Goal: Task Accomplishment & Management: Manage account settings

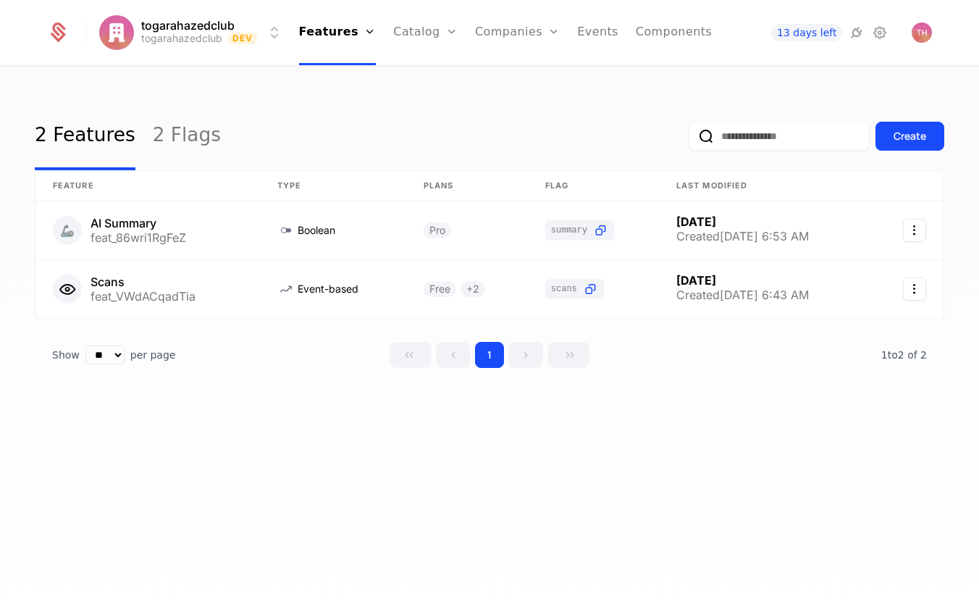
click at [530, 106] on div "Companies Users" at bounding box center [525, 83] width 101 height 70
click at [523, 100] on link "Users" at bounding box center [526, 94] width 67 height 12
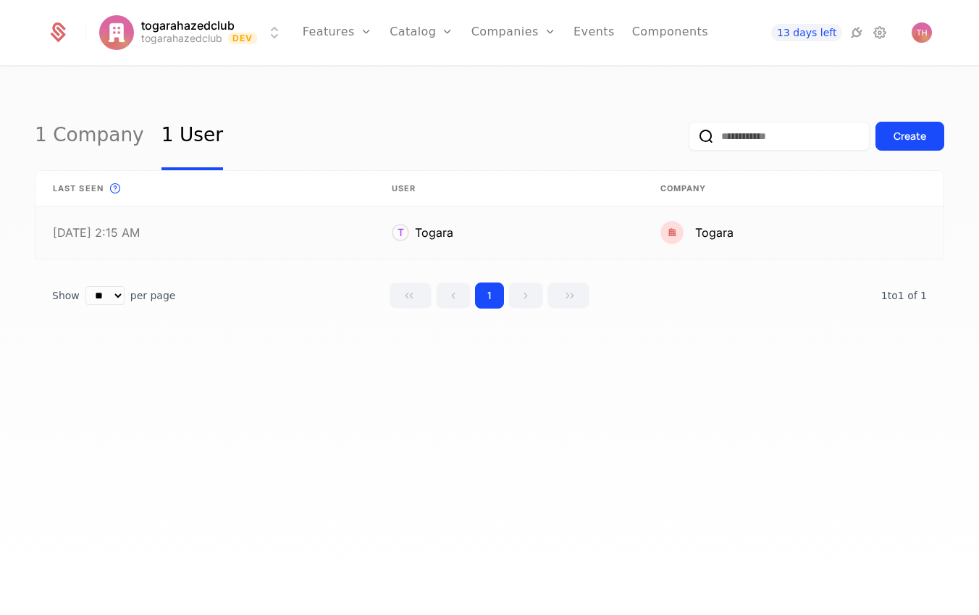
click at [702, 235] on link at bounding box center [793, 232] width 301 height 52
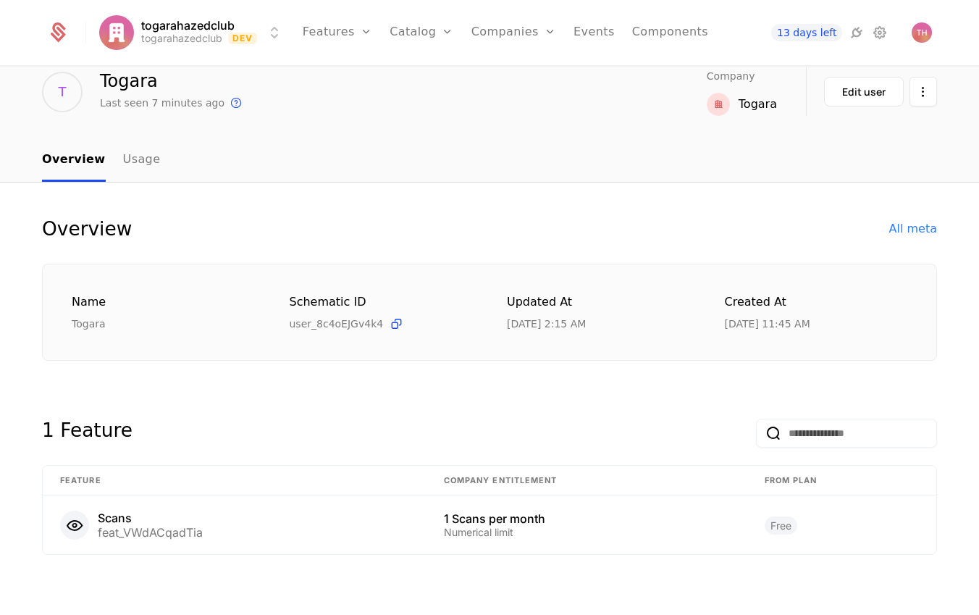
scroll to position [67, 0]
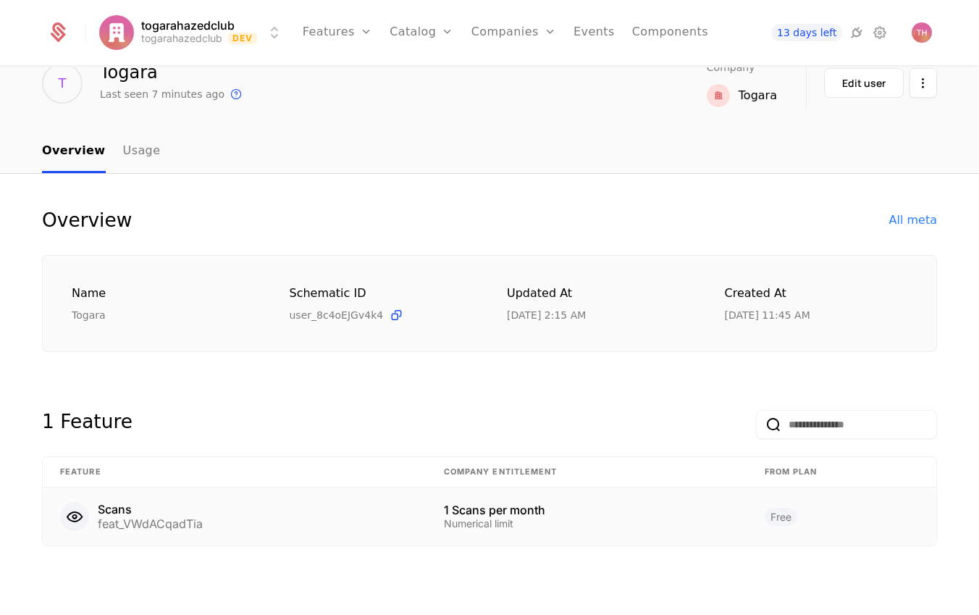
click at [125, 522] on div "feat_VWdACqadTia" at bounding box center [150, 524] width 105 height 12
click at [860, 87] on div "Edit user" at bounding box center [863, 83] width 43 height 14
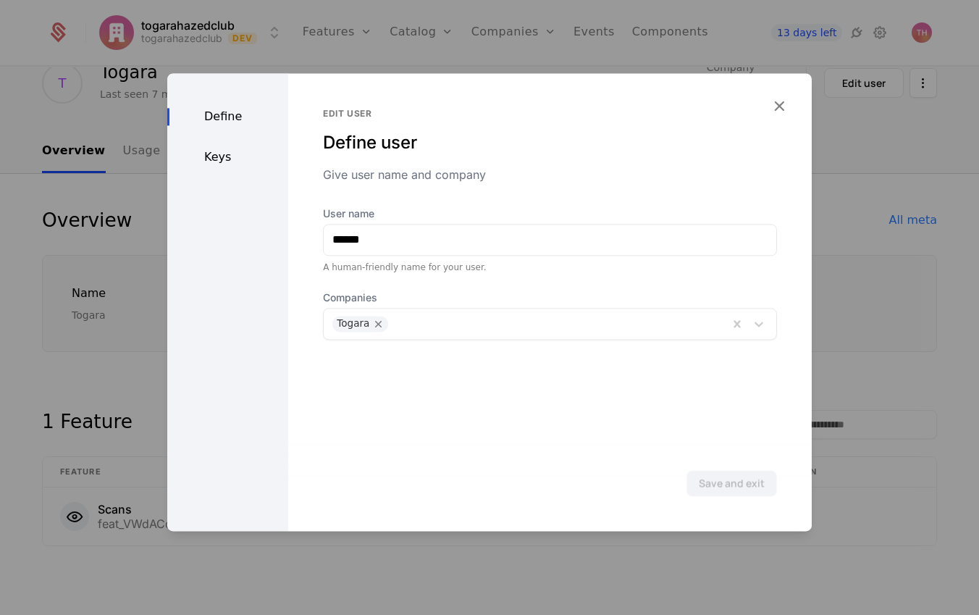
click at [780, 107] on icon "button" at bounding box center [779, 105] width 19 height 19
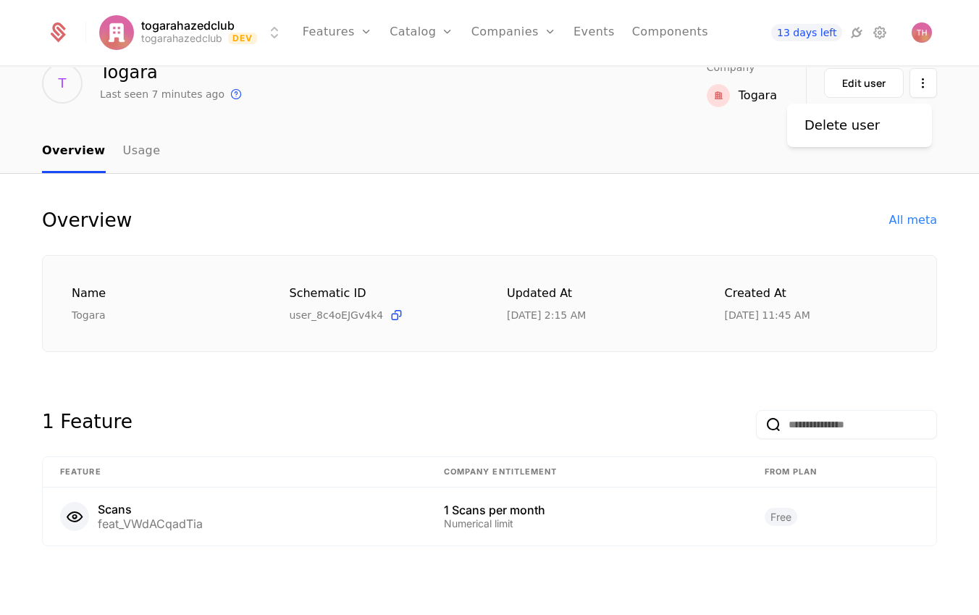
click at [923, 87] on html "togarahazedclub togarahazedclub Dev Features Features Flags Catalog Plans Add O…" at bounding box center [489, 307] width 979 height 615
click at [654, 162] on html "togarahazedclub togarahazedclub Dev Features Features Flags Catalog Plans Add O…" at bounding box center [489, 307] width 979 height 615
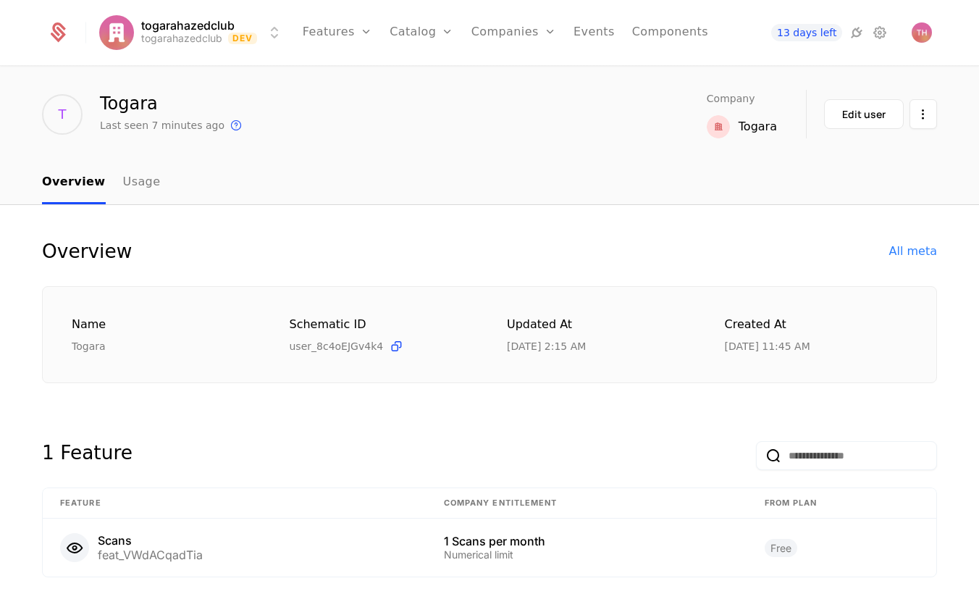
scroll to position [0, 0]
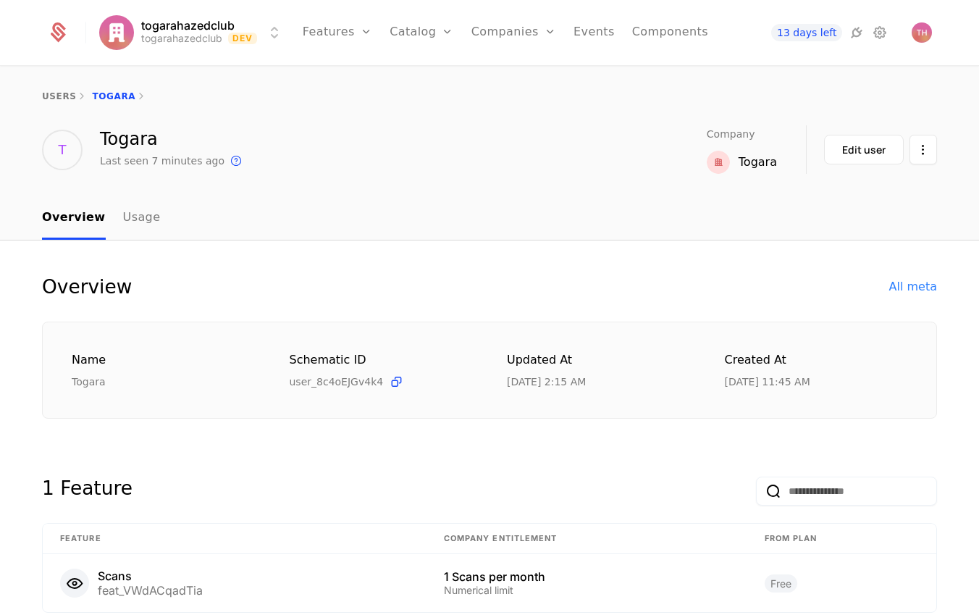
click at [678, 25] on link "Components" at bounding box center [670, 32] width 76 height 65
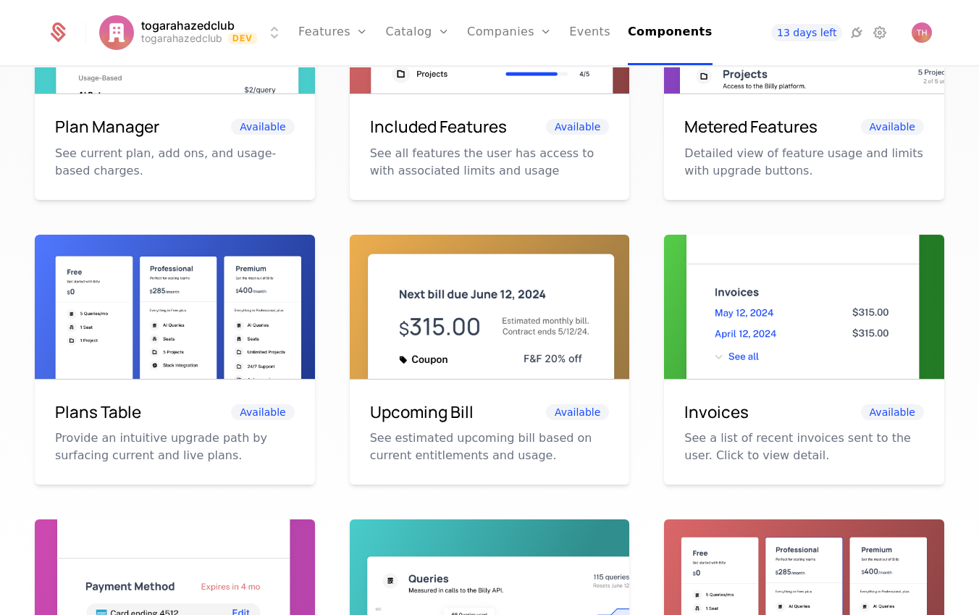
scroll to position [387, 0]
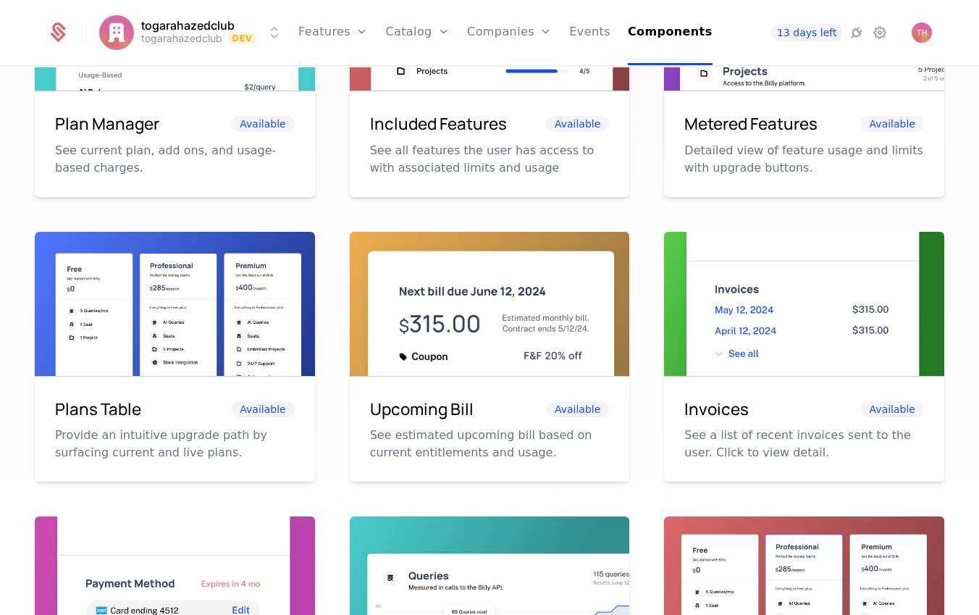
click at [250, 302] on img at bounding box center [175, 320] width 280 height 177
click at [159, 301] on img at bounding box center [175, 320] width 280 height 177
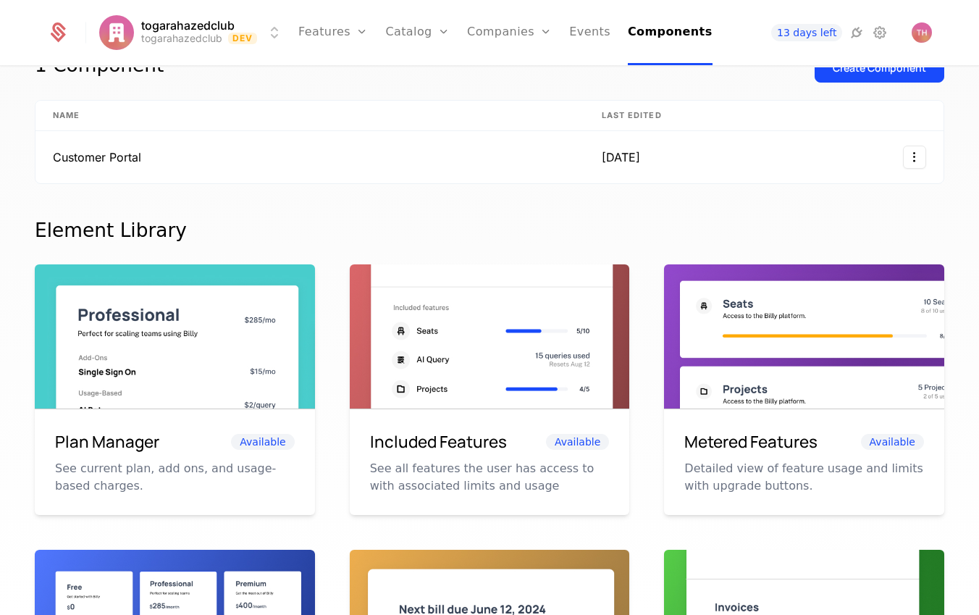
scroll to position [0, 0]
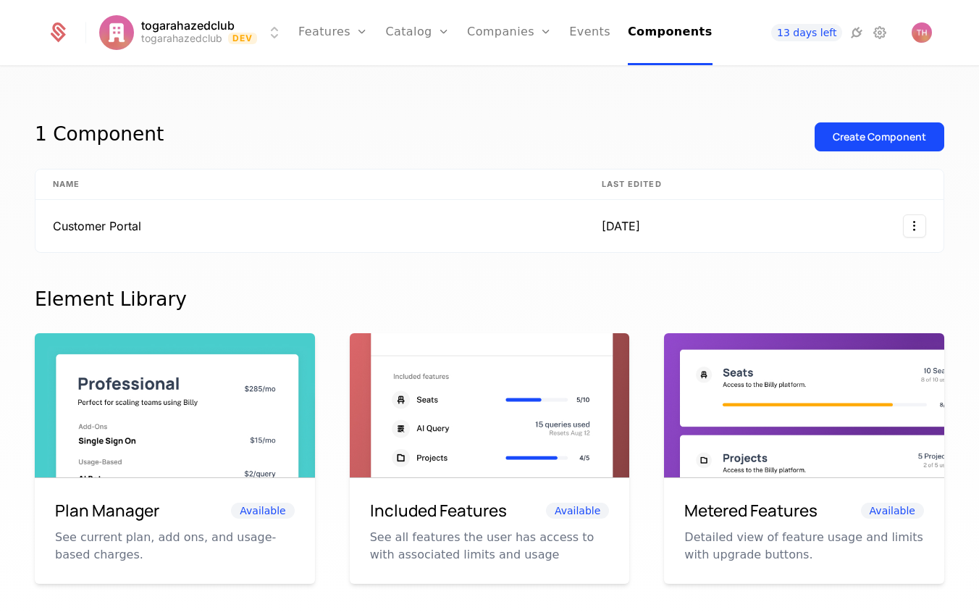
click at [652, 33] on link "Components" at bounding box center [670, 32] width 85 height 65
click at [120, 223] on td "Customer Portal" at bounding box center [309, 226] width 549 height 52
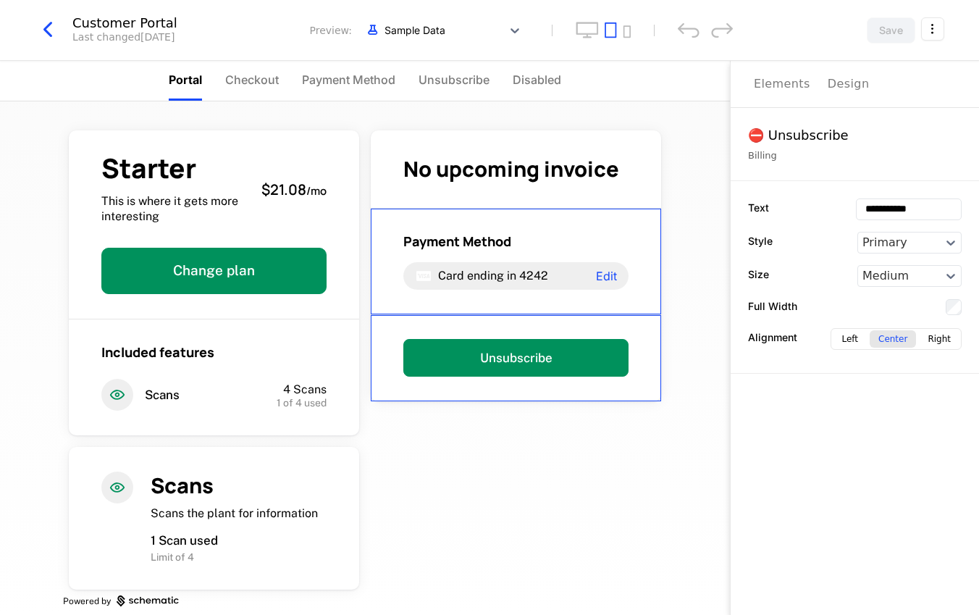
click at [759, 140] on div "⛔️ Unsubscribe" at bounding box center [855, 135] width 214 height 20
click at [758, 135] on div "⛔️ Unsubscribe" at bounding box center [855, 135] width 214 height 20
click at [779, 83] on div "Elements" at bounding box center [782, 83] width 56 height 17
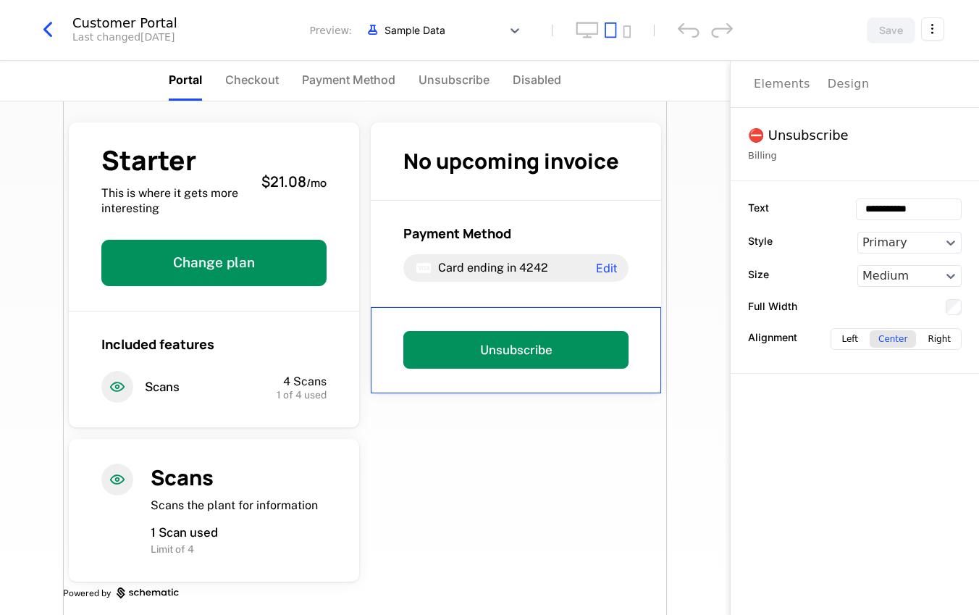
scroll to position [17, 0]
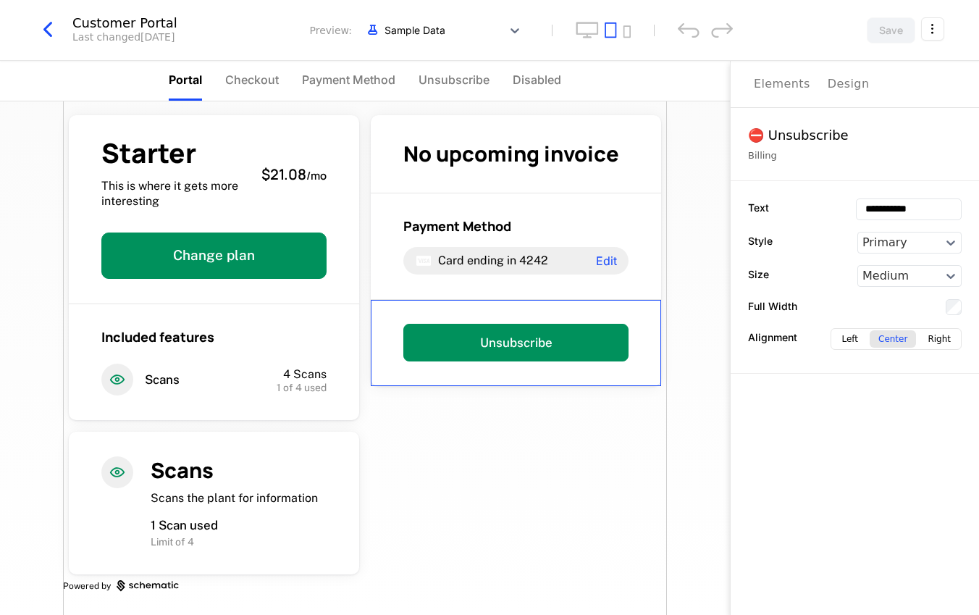
click at [790, 84] on div "Elements" at bounding box center [782, 83] width 56 height 17
click at [790, 83] on div "Elements" at bounding box center [782, 83] width 56 height 17
click at [754, 137] on div "⛔️ Unsubscribe" at bounding box center [855, 135] width 214 height 20
drag, startPoint x: 784, startPoint y: 141, endPoint x: 767, endPoint y: 159, distance: 24.6
click at [784, 141] on div "⛔️ Unsubscribe" at bounding box center [855, 135] width 214 height 20
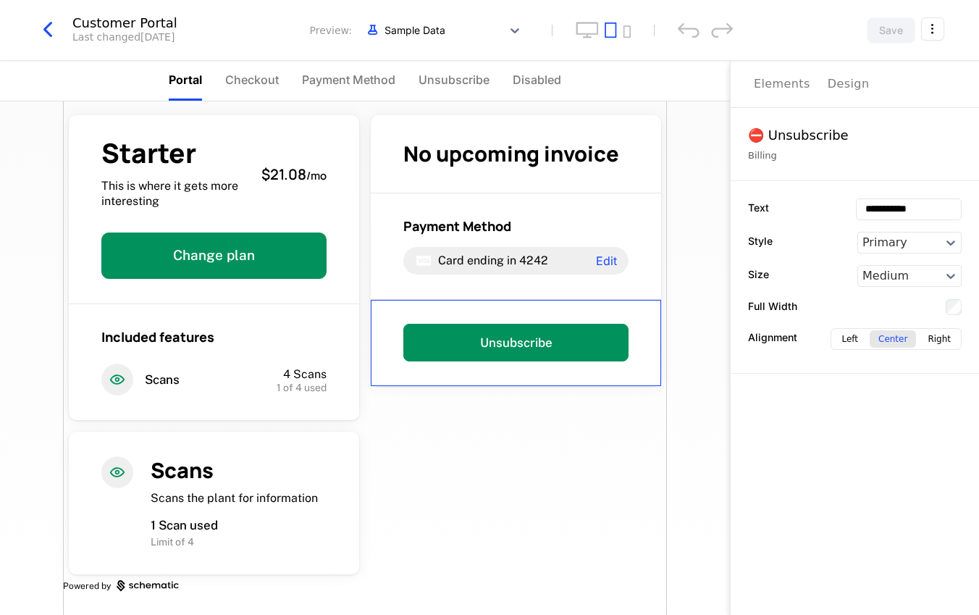
click at [764, 162] on div "Billing" at bounding box center [855, 155] width 214 height 14
drag, startPoint x: 920, startPoint y: 80, endPoint x: 897, endPoint y: 64, distance: 28.1
click at [920, 80] on div "Elements Design" at bounding box center [855, 84] width 202 height 46
click at [249, 83] on span "Checkout" at bounding box center [252, 79] width 54 height 17
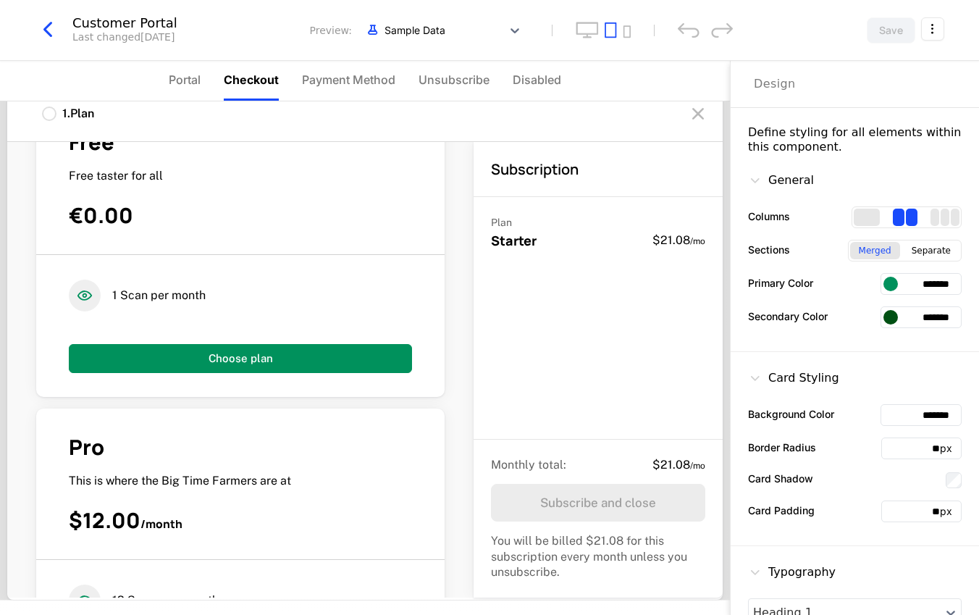
scroll to position [114, 0]
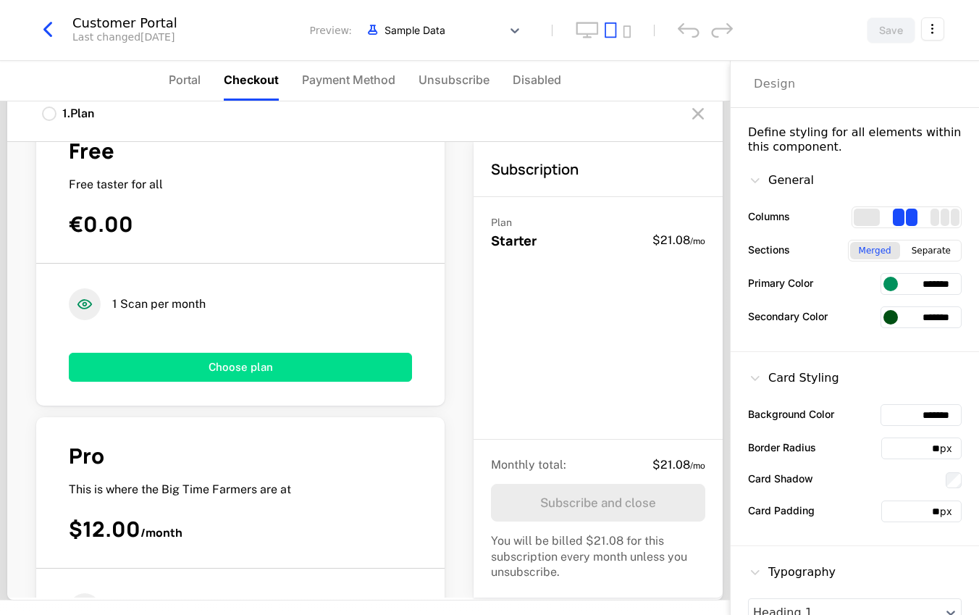
click at [252, 368] on button "Choose plan" at bounding box center [240, 367] width 343 height 29
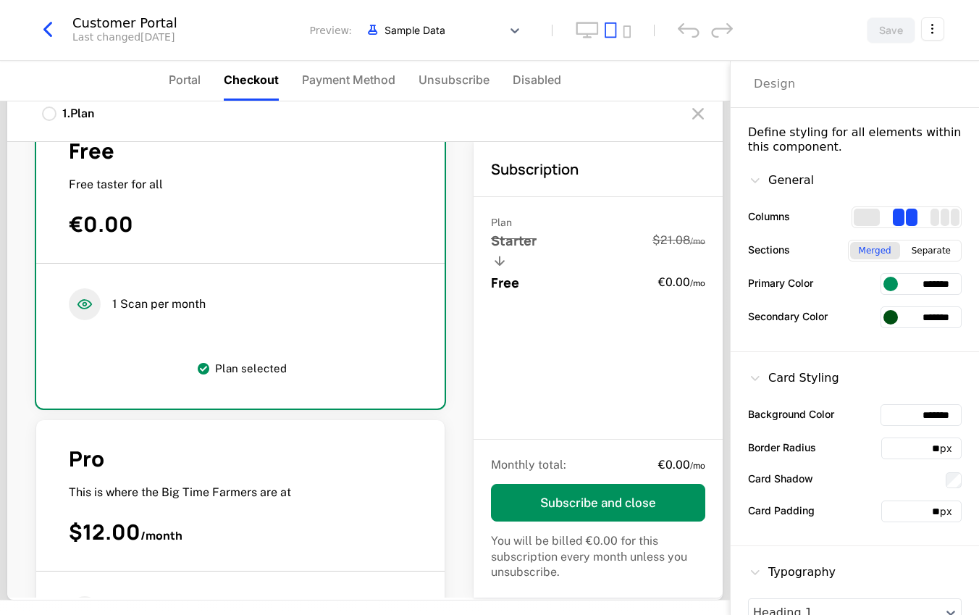
click at [338, 82] on span "Payment Method" at bounding box center [348, 79] width 93 height 17
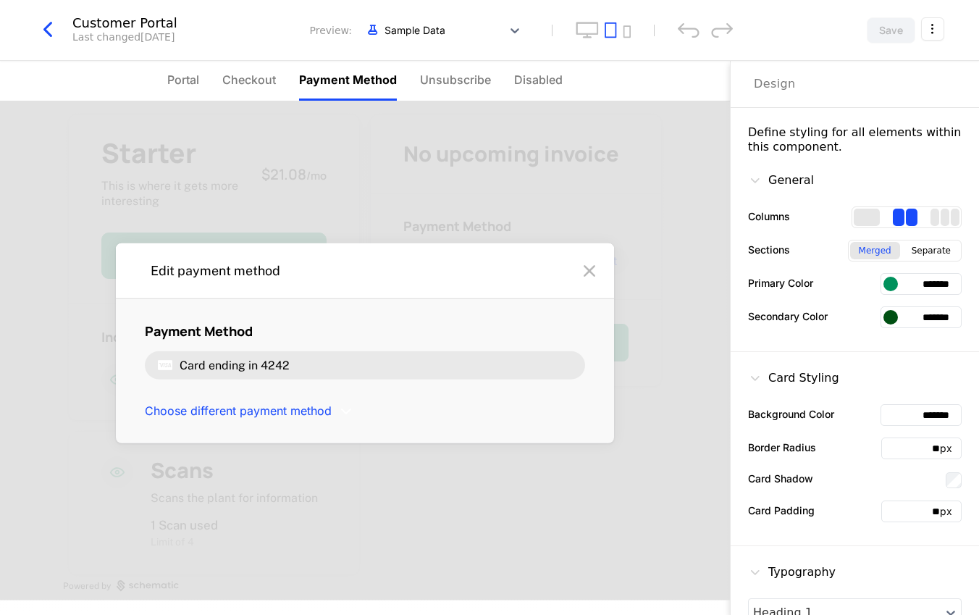
click at [455, 78] on span "Unsubscribe" at bounding box center [455, 79] width 71 height 17
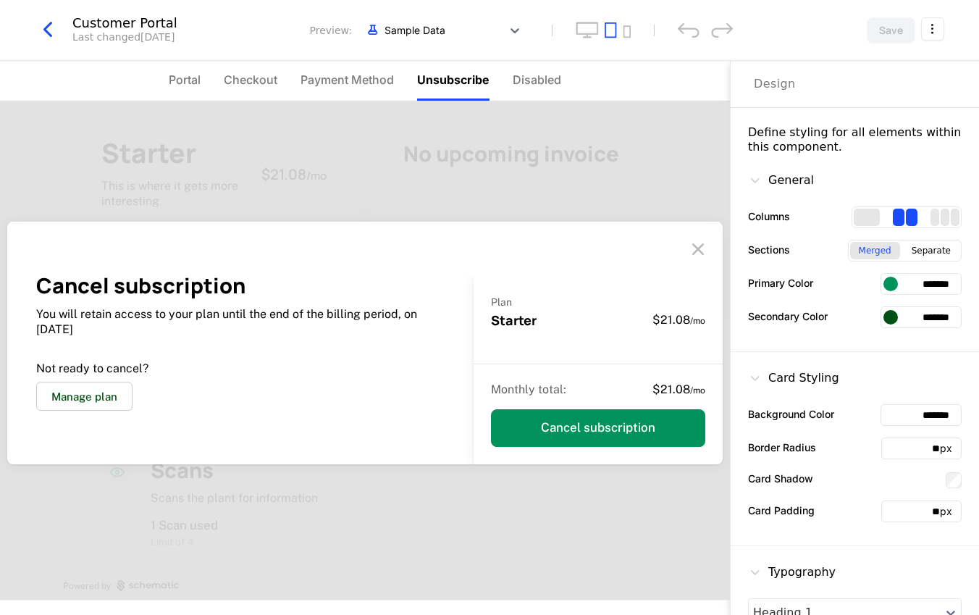
click at [548, 83] on span "Disabled" at bounding box center [537, 79] width 49 height 17
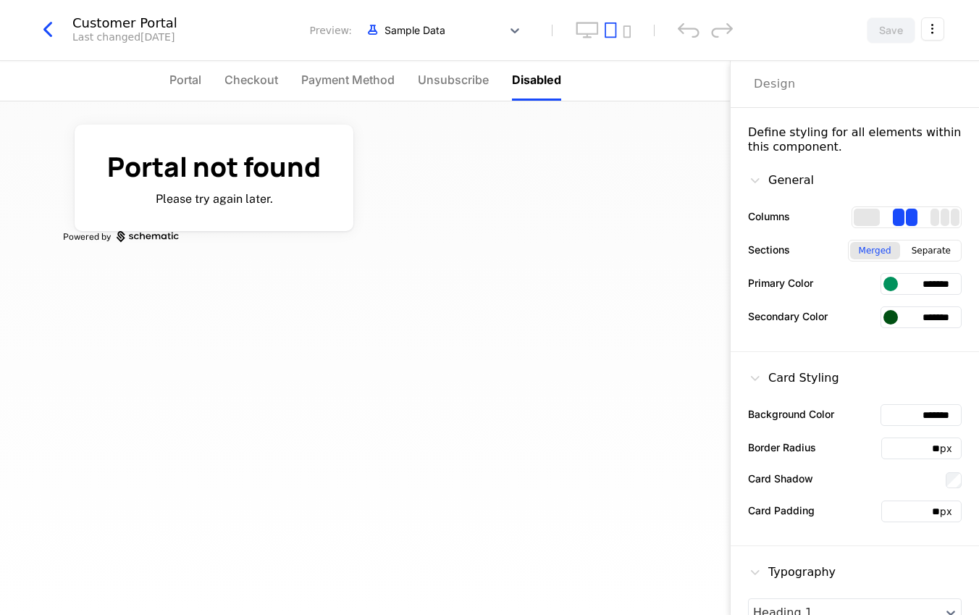
drag, startPoint x: 449, startPoint y: 83, endPoint x: 301, endPoint y: 87, distance: 147.8
click at [449, 83] on span "Unsubscribe" at bounding box center [453, 79] width 71 height 17
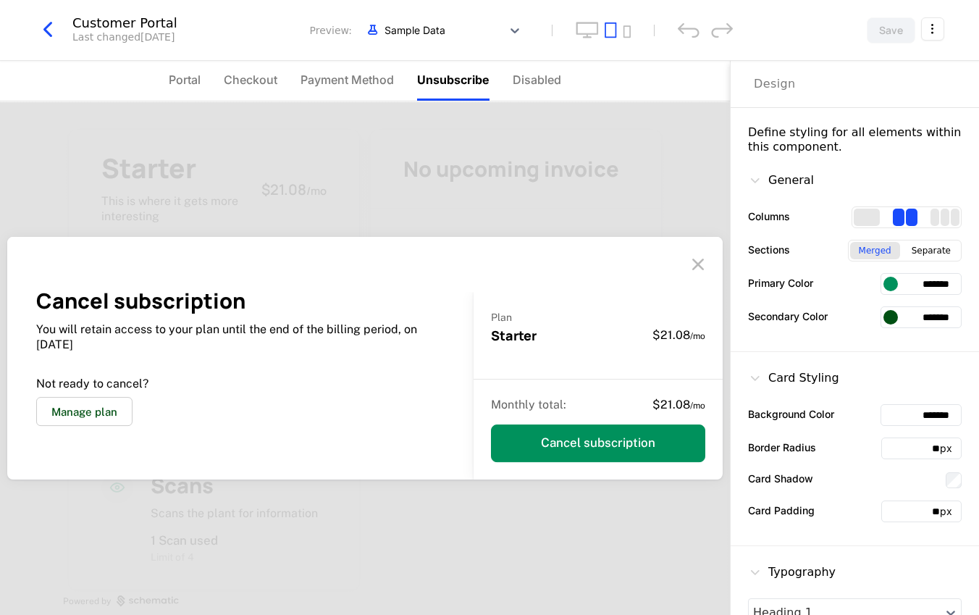
click at [172, 84] on span "Portal" at bounding box center [185, 79] width 32 height 17
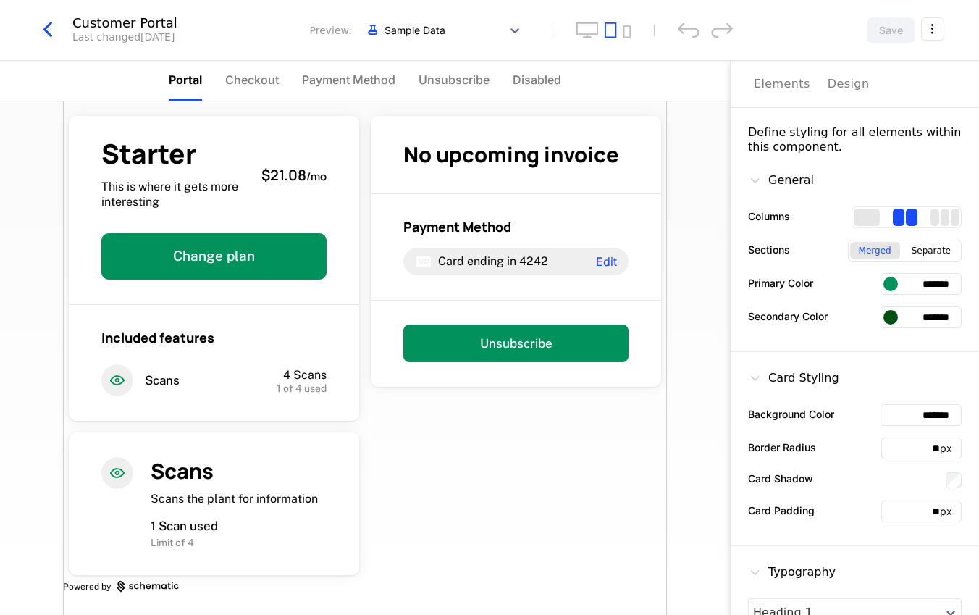
scroll to position [17, 0]
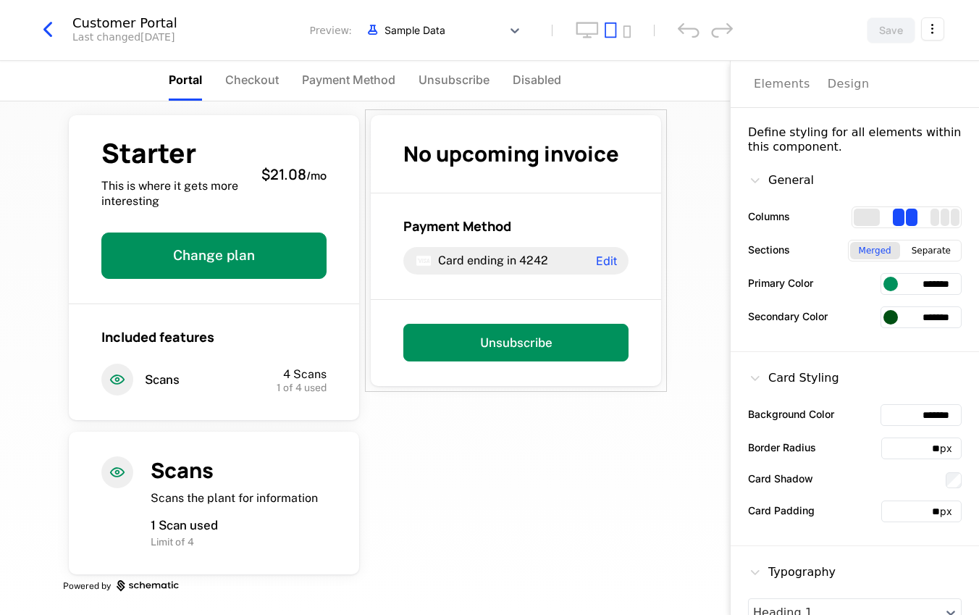
click at [929, 34] on html "togarahazedclub togarahazedclub Dev Features Features Flags Catalog Plans Add O…" at bounding box center [489, 307] width 979 height 615
click at [695, 373] on html "togarahazedclub togarahazedclub Dev Features Features Flags Catalog Plans Add O…" at bounding box center [489, 307] width 979 height 615
click at [706, 375] on div "Starter This is where it gets more interesting $21.08 / mo Change plan Included…" at bounding box center [365, 358] width 730 height 514
click at [849, 372] on div "Card Styling" at bounding box center [855, 380] width 214 height 23
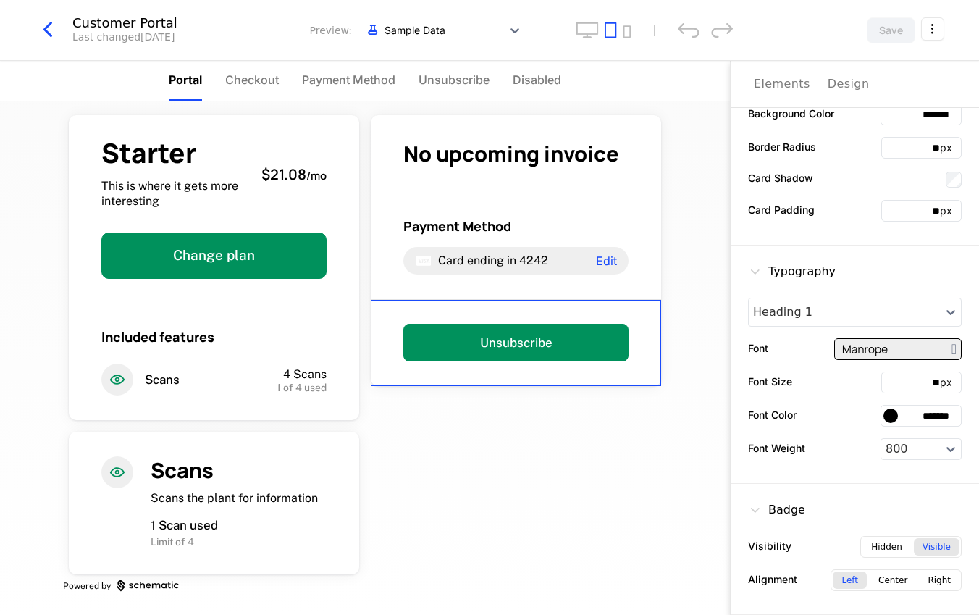
scroll to position [0, 0]
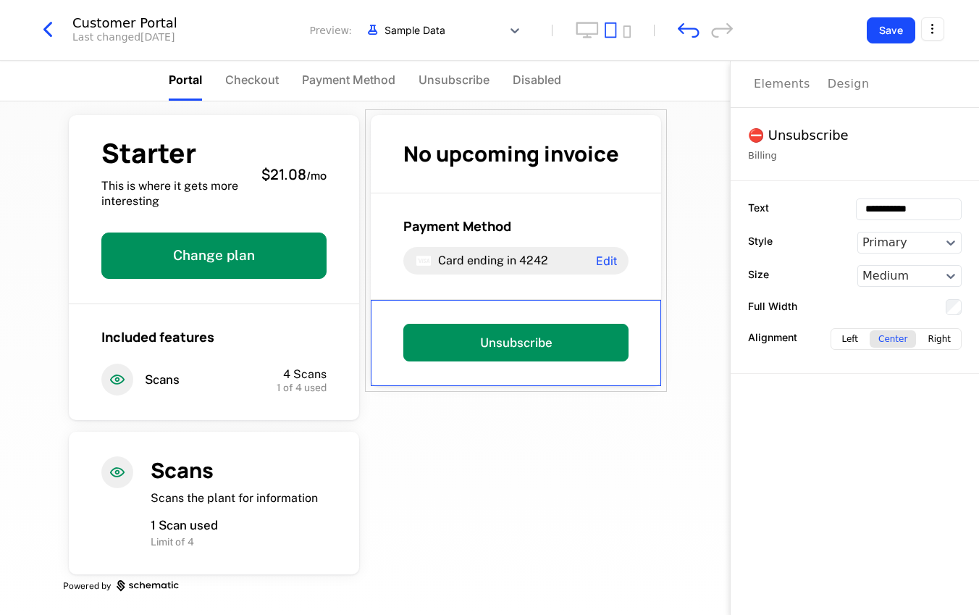
click at [880, 38] on button "Save" at bounding box center [891, 30] width 49 height 26
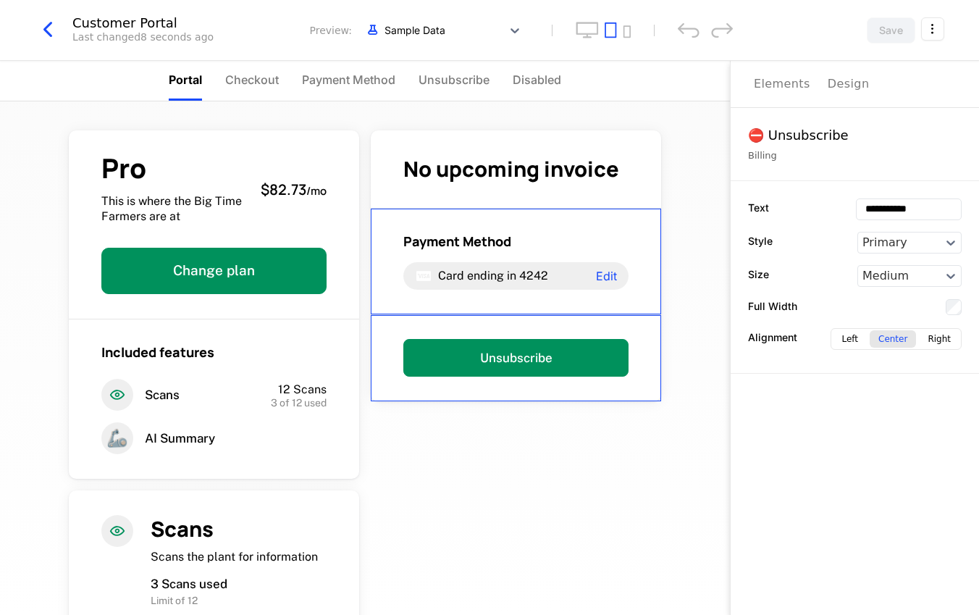
click at [870, 458] on div "**********" at bounding box center [854, 338] width 249 height 554
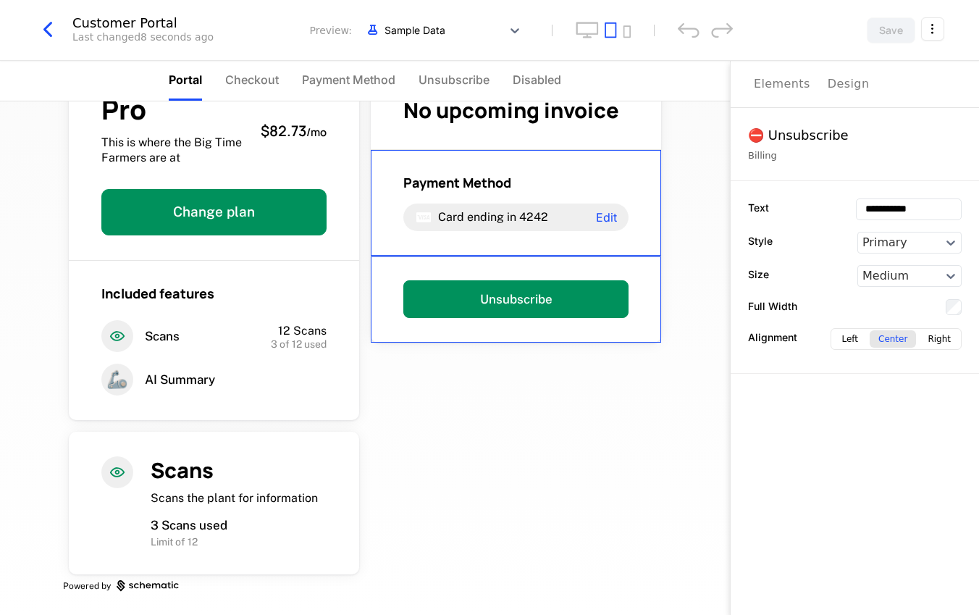
drag, startPoint x: 880, startPoint y: 501, endPoint x: 880, endPoint y: 488, distance: 13.0
click at [880, 501] on div "**********" at bounding box center [854, 338] width 249 height 554
click at [783, 93] on button "Elements" at bounding box center [782, 84] width 56 height 46
click at [679, 280] on div "Pro This is where the Big Time Farmers are at $82.73 / mo Change plan Included …" at bounding box center [365, 358] width 730 height 514
click at [689, 209] on div "Pro This is where the Big Time Farmers are at $82.73 / mo Change plan Included …" at bounding box center [365, 358] width 730 height 514
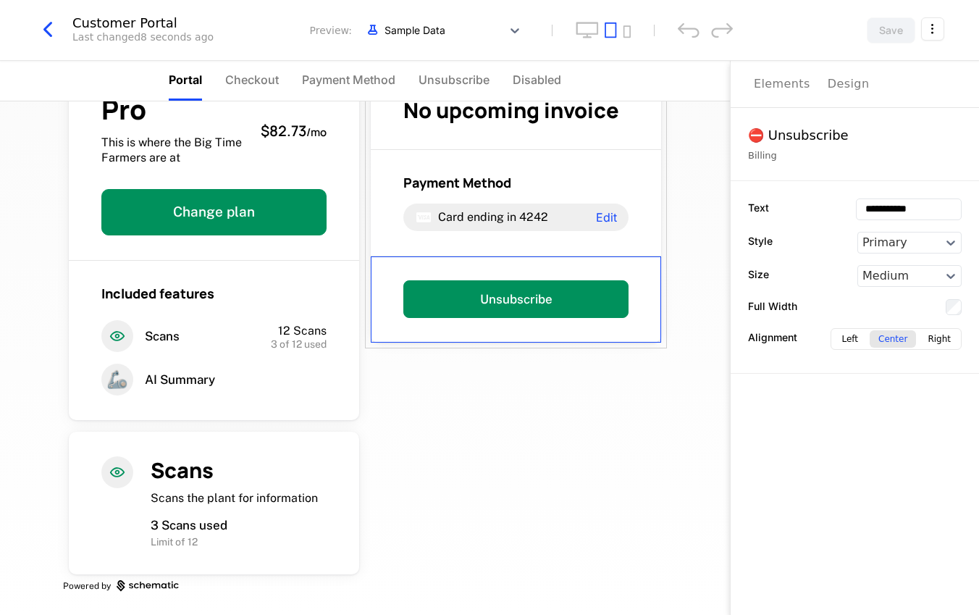
click at [682, 141] on div "Pro This is where the Big Time Farmers are at $82.73 / mo Change plan Included …" at bounding box center [365, 358] width 730 height 514
click at [435, 426] on div "Pro This is where the Big Time Farmers are at $82.73 / mo Change plan Included …" at bounding box center [365, 329] width 604 height 572
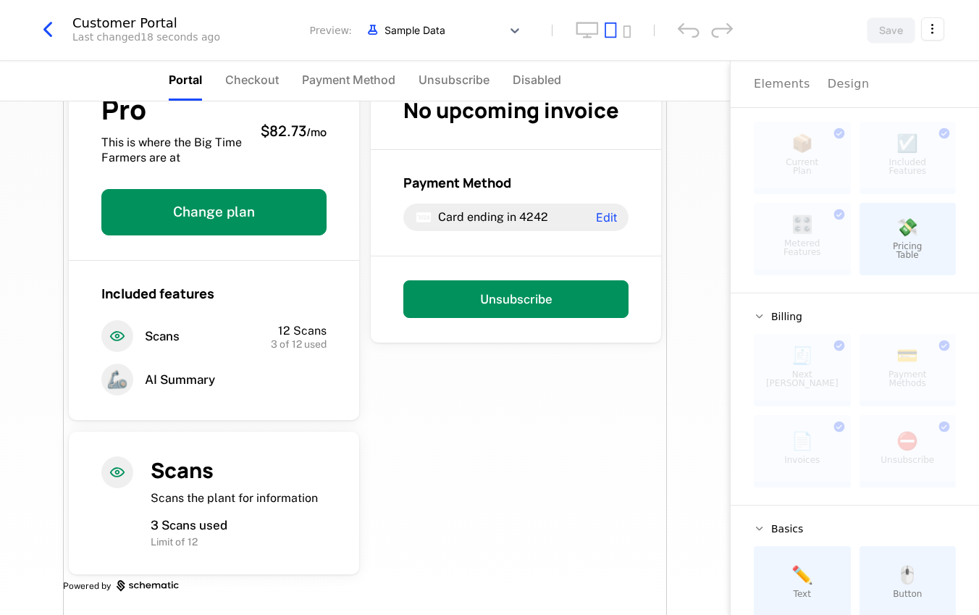
scroll to position [0, 0]
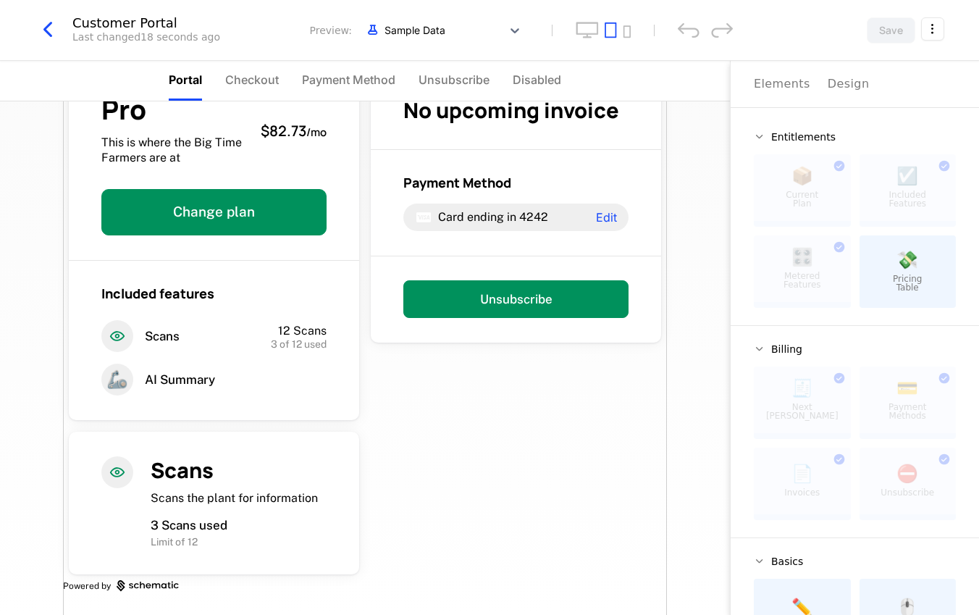
click at [794, 138] on span "Entitlements" at bounding box center [803, 137] width 64 height 10
click at [754, 140] on icon at bounding box center [760, 137] width 12 height 12
click at [761, 135] on icon at bounding box center [760, 137] width 12 height 12
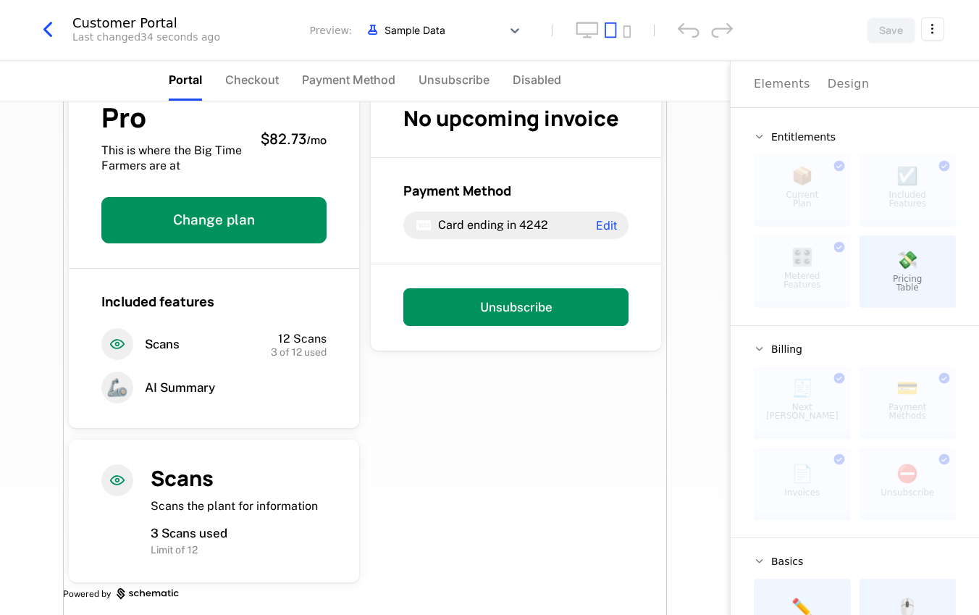
scroll to position [60, 0]
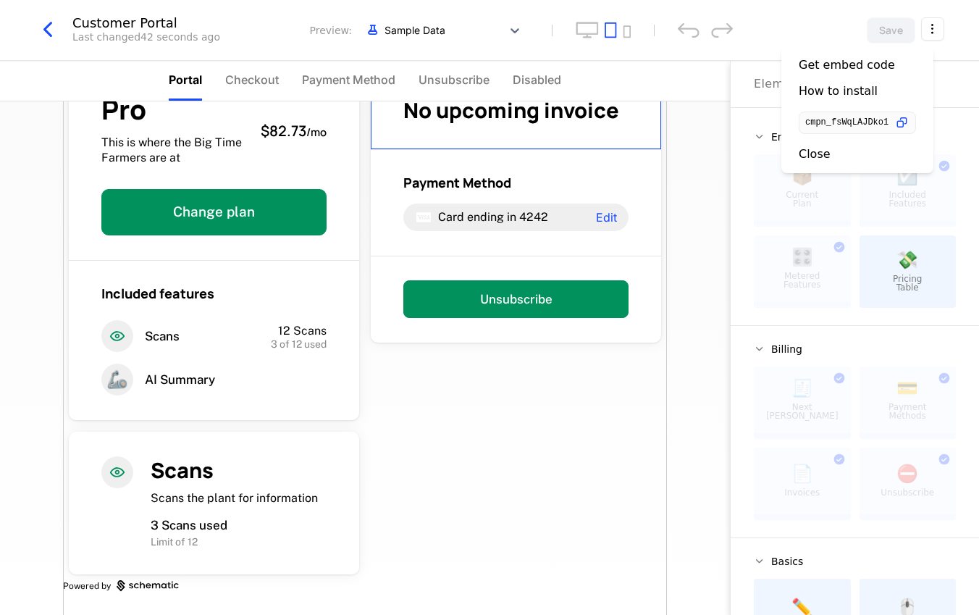
click at [929, 35] on html "togarahazedclub togarahazedclub Dev Features Features Flags Catalog Plans Add O…" at bounding box center [489, 307] width 979 height 615
click at [624, 35] on icon "mobile" at bounding box center [627, 31] width 7 height 12
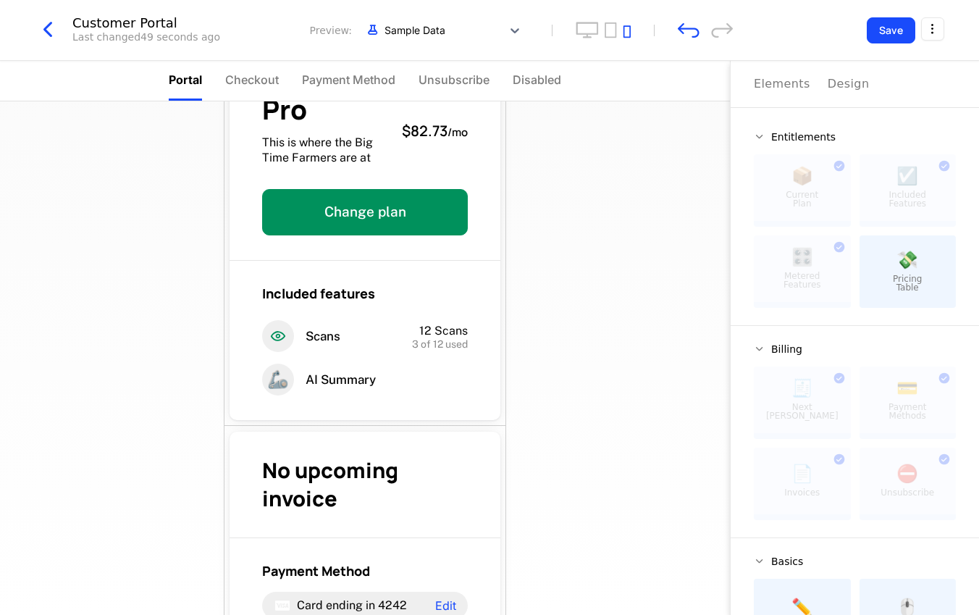
scroll to position [0, 0]
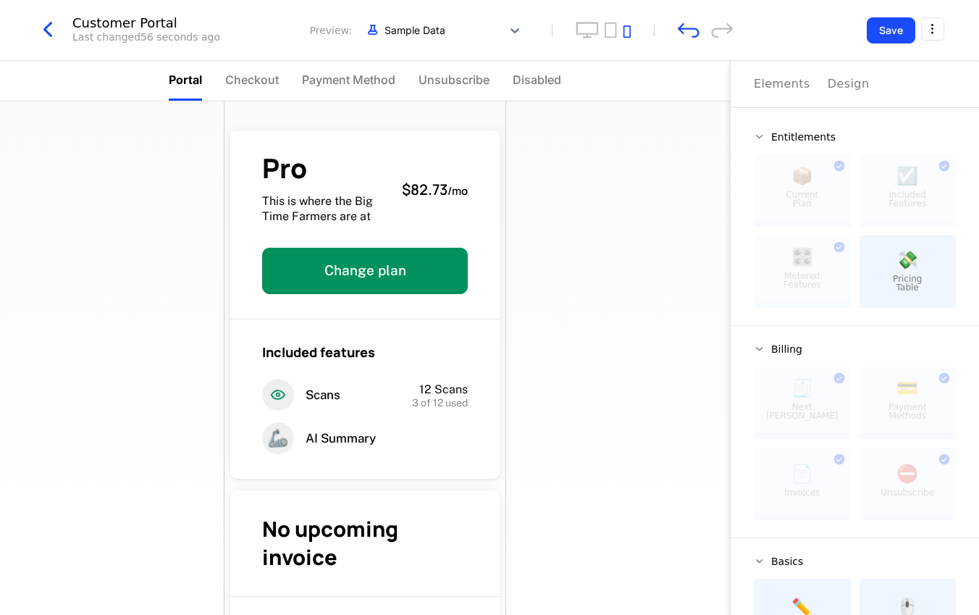
click at [54, 34] on icon "button" at bounding box center [48, 30] width 26 height 26
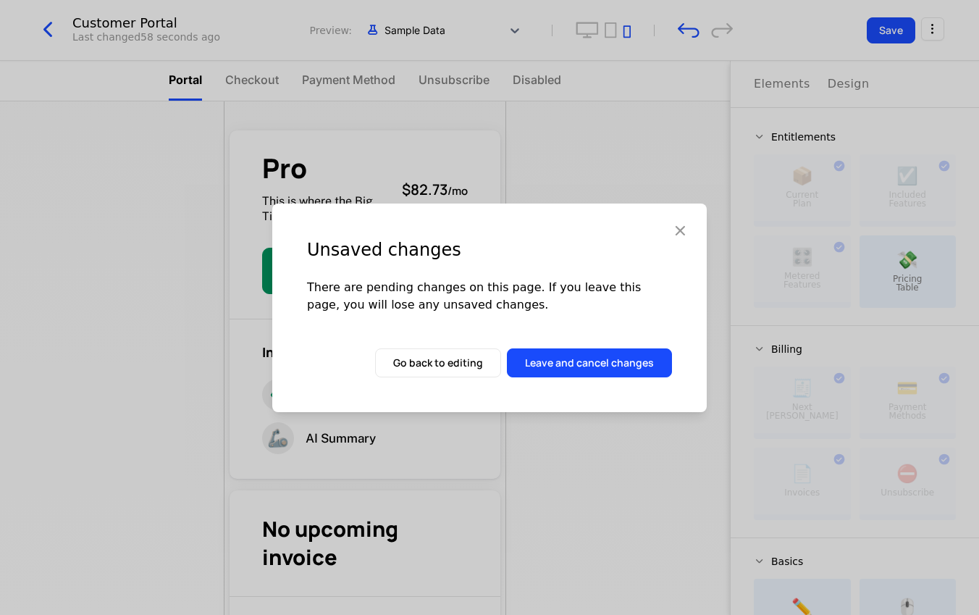
click at [464, 369] on button "Go back to editing" at bounding box center [438, 362] width 126 height 29
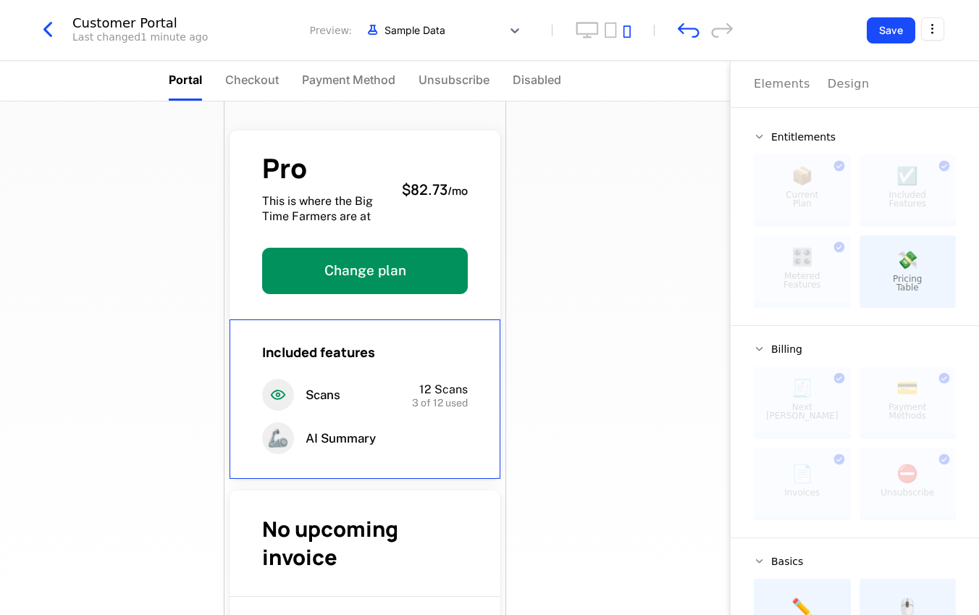
click at [592, 356] on div "Pro This is where the Big Time Farmers are at $82.73 / mo Change plan Included …" at bounding box center [365, 358] width 730 height 514
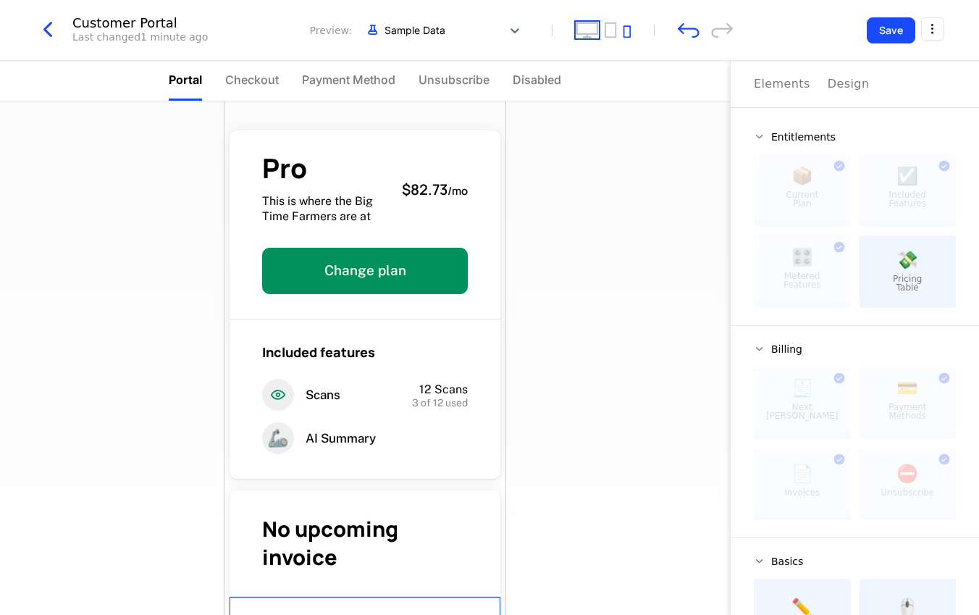
click at [593, 31] on icon "desktop" at bounding box center [587, 30] width 23 height 17
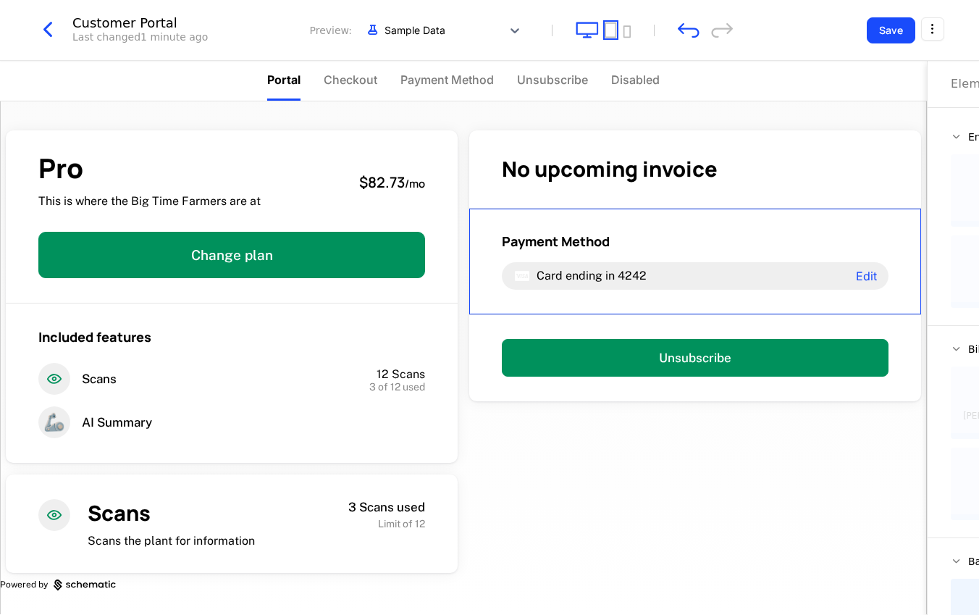
click at [616, 29] on icon "tablet" at bounding box center [611, 29] width 12 height 15
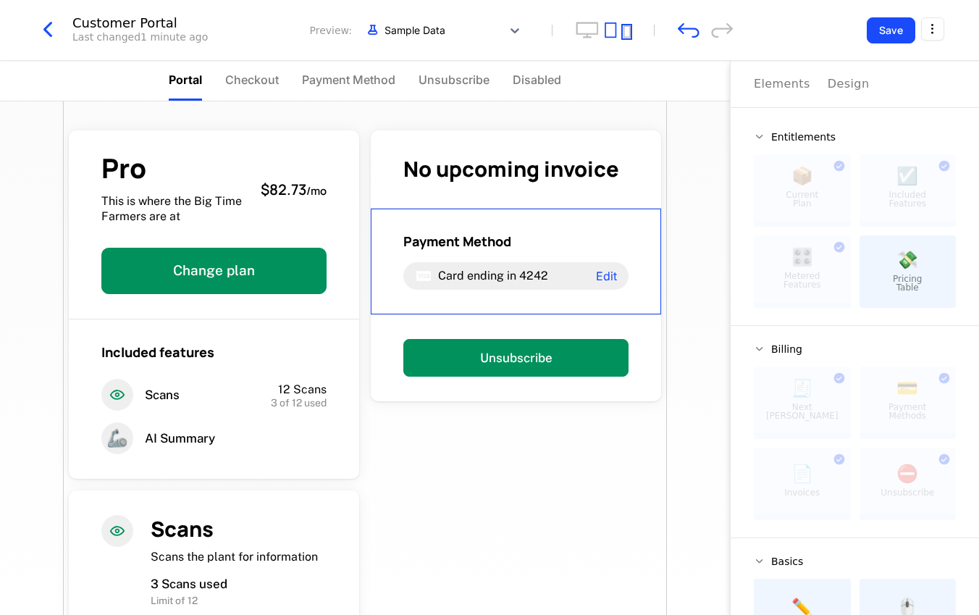
click at [627, 29] on icon "mobile" at bounding box center [627, 31] width 8 height 13
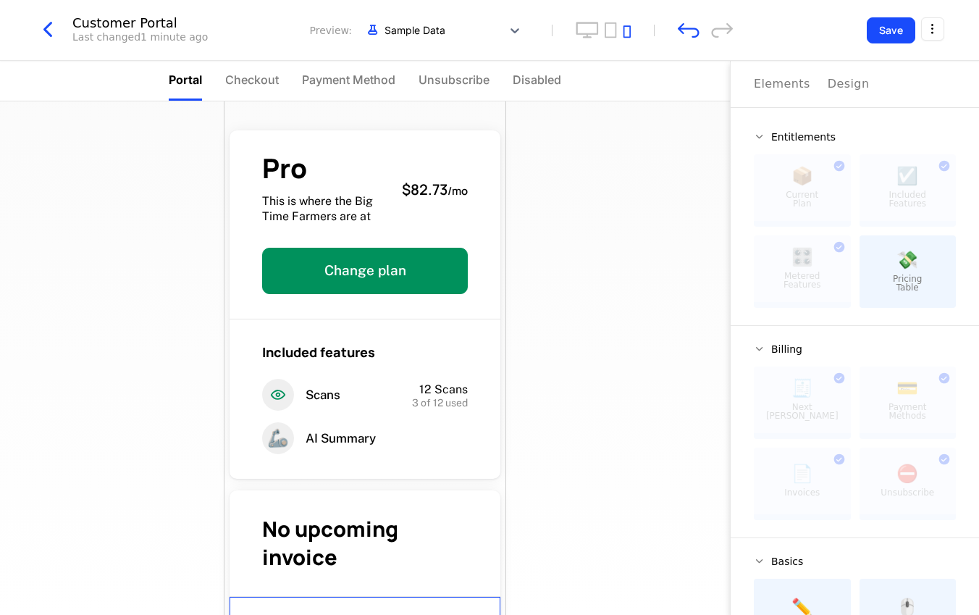
click at [892, 43] on button "Save" at bounding box center [891, 30] width 49 height 26
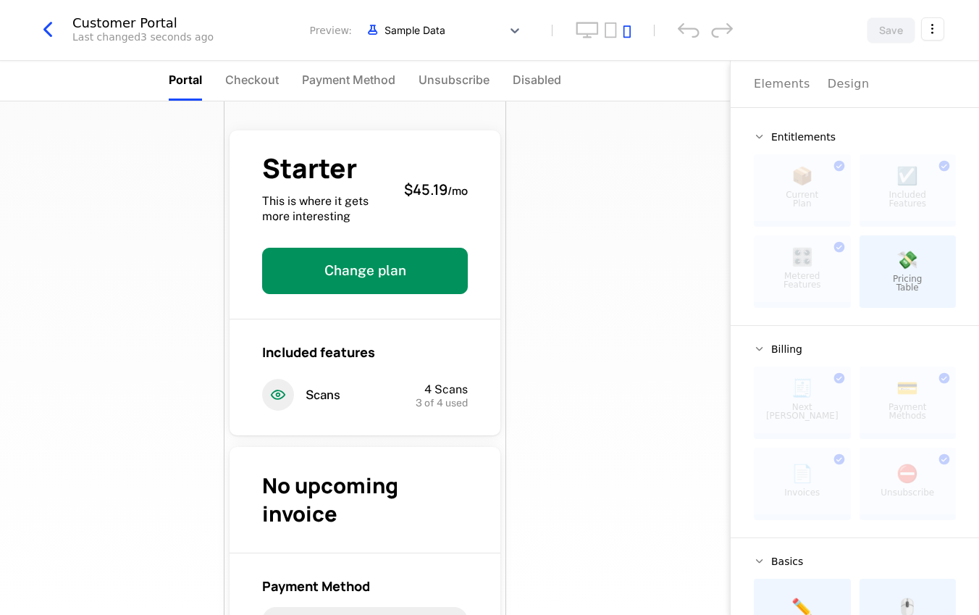
click at [528, 82] on span "Disabled" at bounding box center [537, 79] width 49 height 17
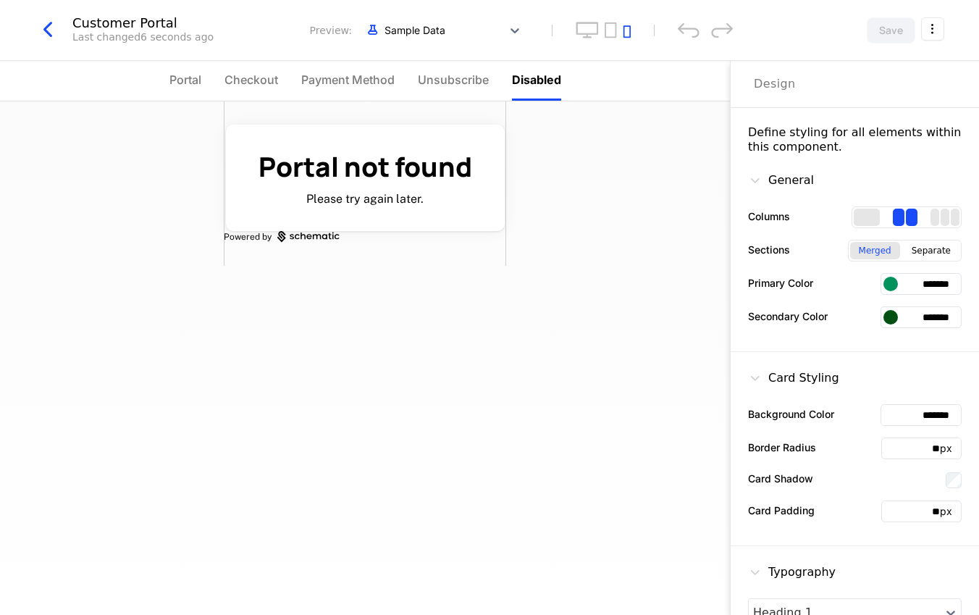
click at [465, 78] on span "Unsubscribe" at bounding box center [453, 79] width 71 height 17
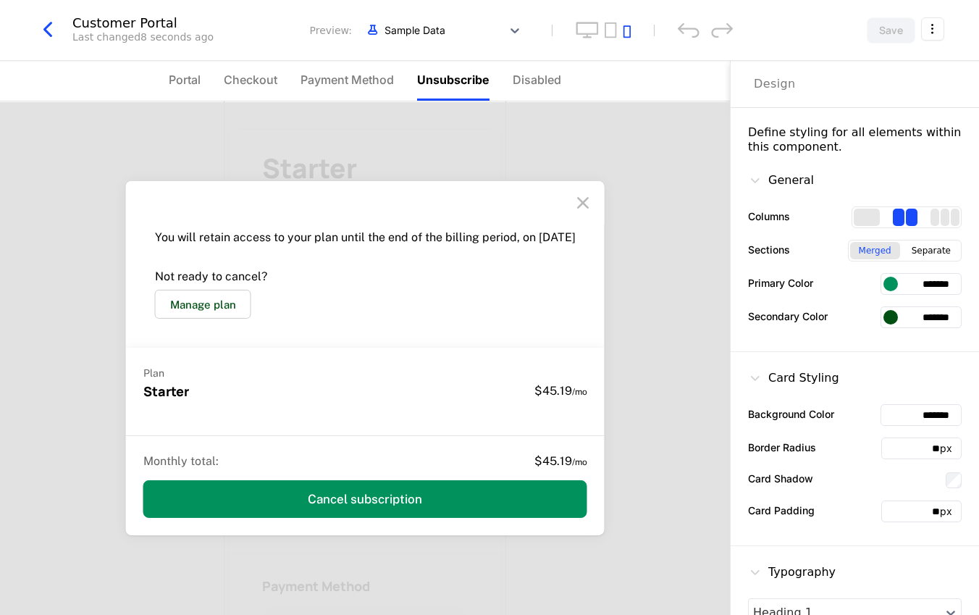
click at [54, 17] on icon "button" at bounding box center [48, 30] width 26 height 26
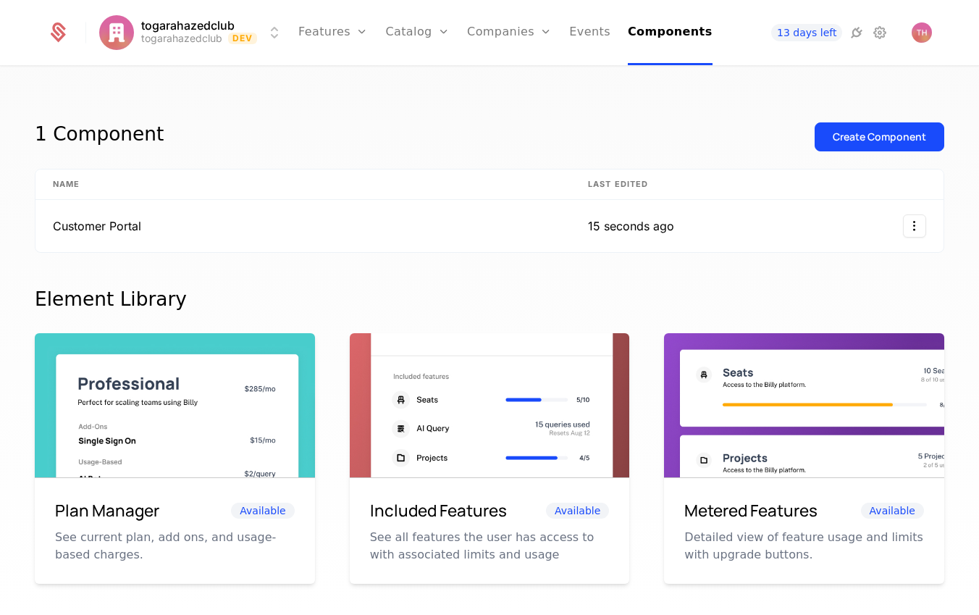
click at [432, 77] on link "Plans" at bounding box center [440, 71] width 75 height 12
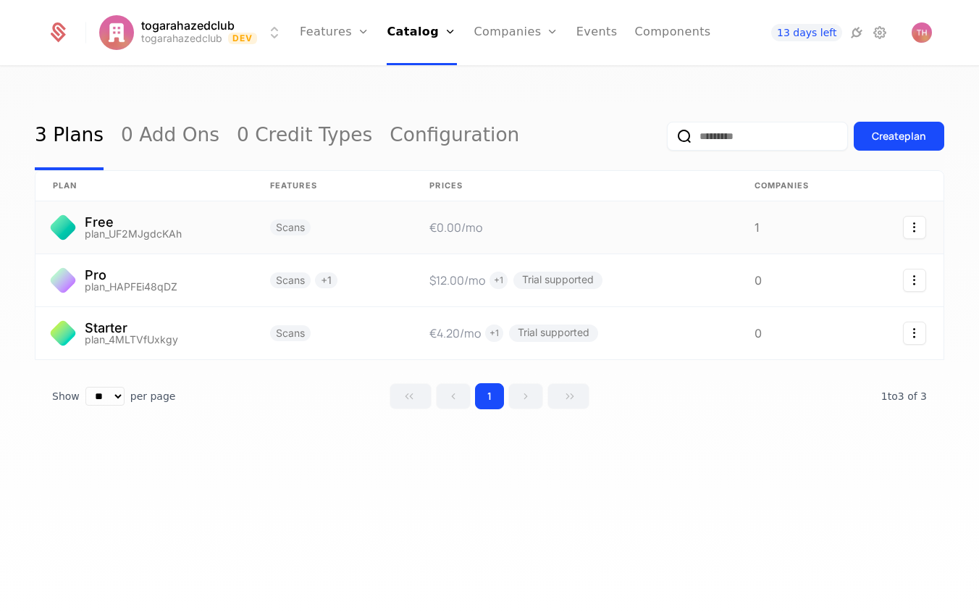
click at [187, 230] on link at bounding box center [143, 227] width 217 height 52
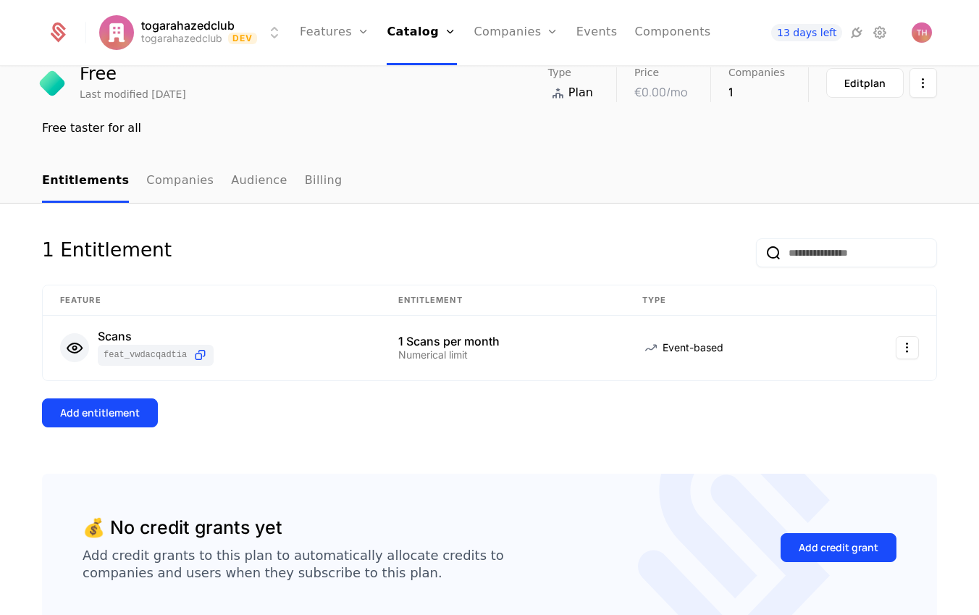
scroll to position [59, 0]
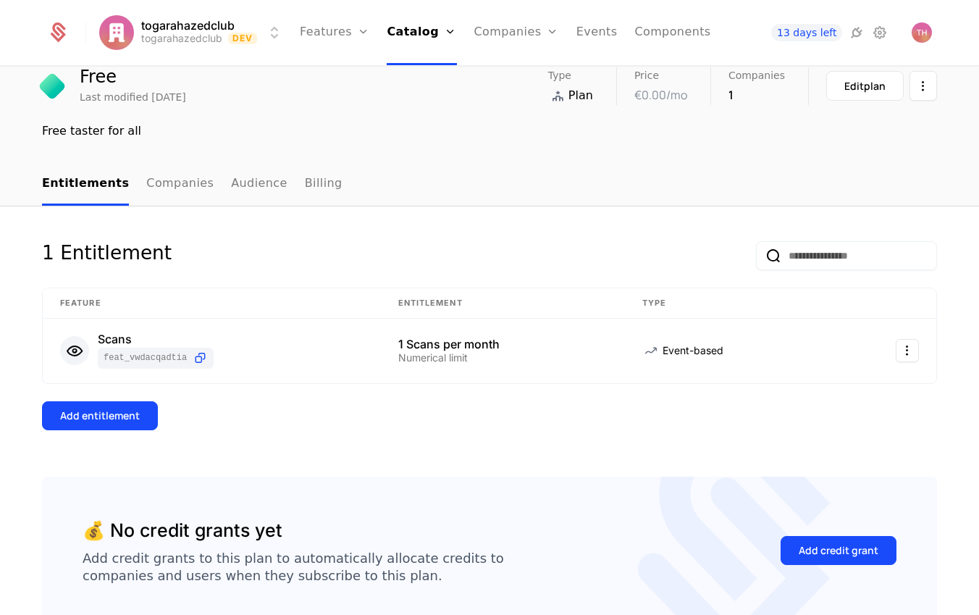
click at [307, 181] on link "Billing" at bounding box center [324, 184] width 38 height 43
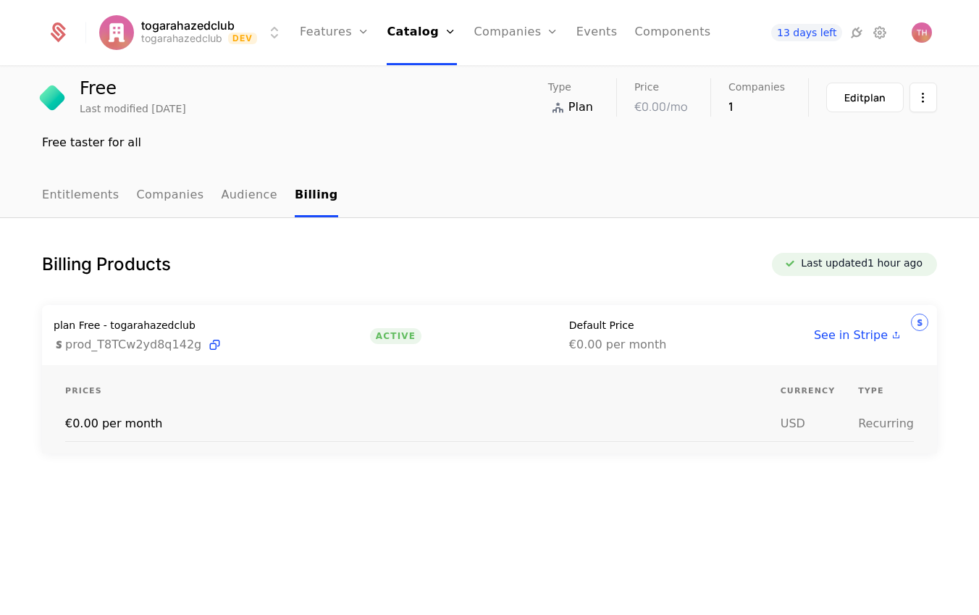
scroll to position [49, 0]
click at [233, 191] on link "Audience" at bounding box center [249, 196] width 56 height 43
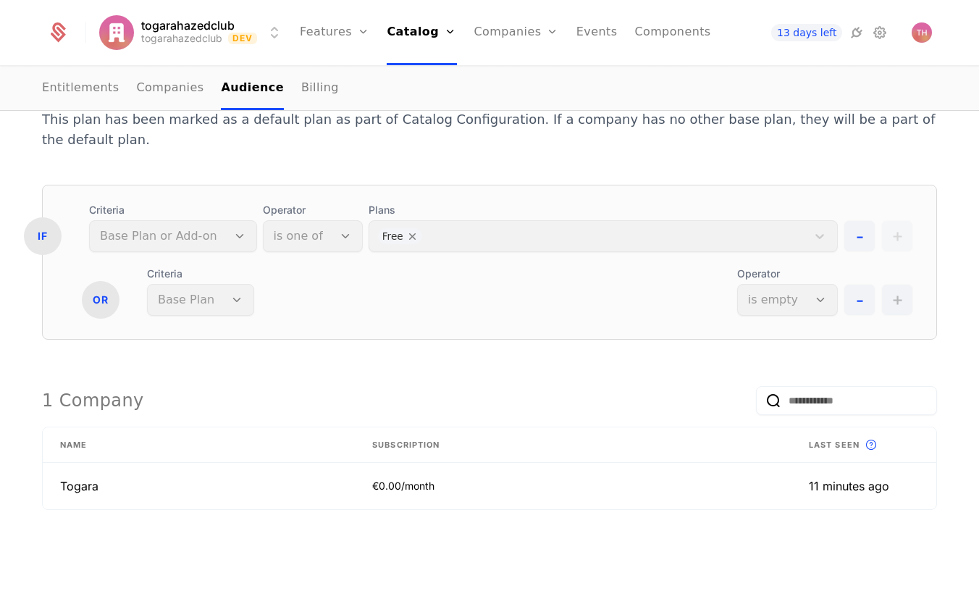
scroll to position [227, 0]
click at [224, 218] on div "Criteria Base Plan or Add-on" at bounding box center [173, 225] width 168 height 49
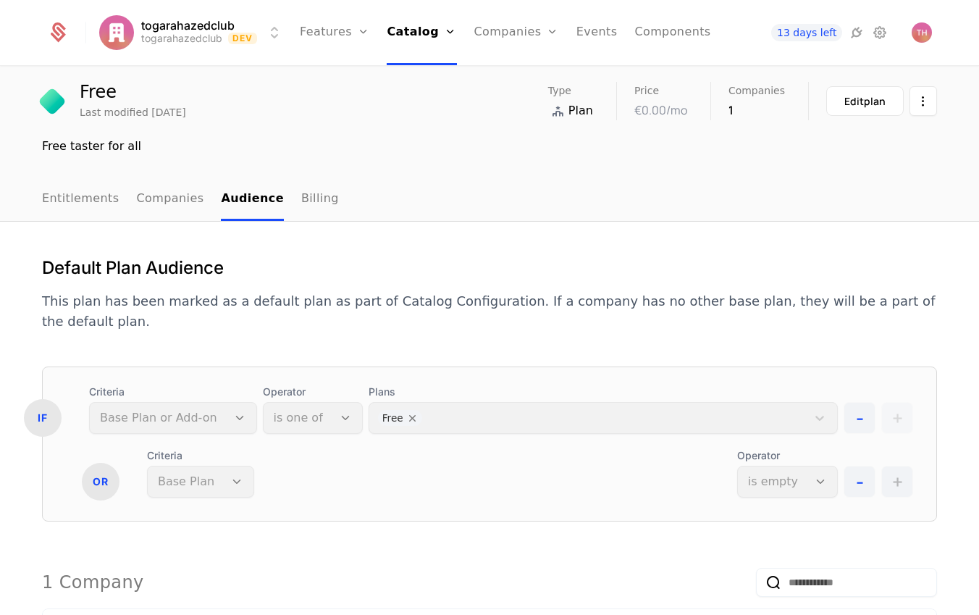
scroll to position [0, 0]
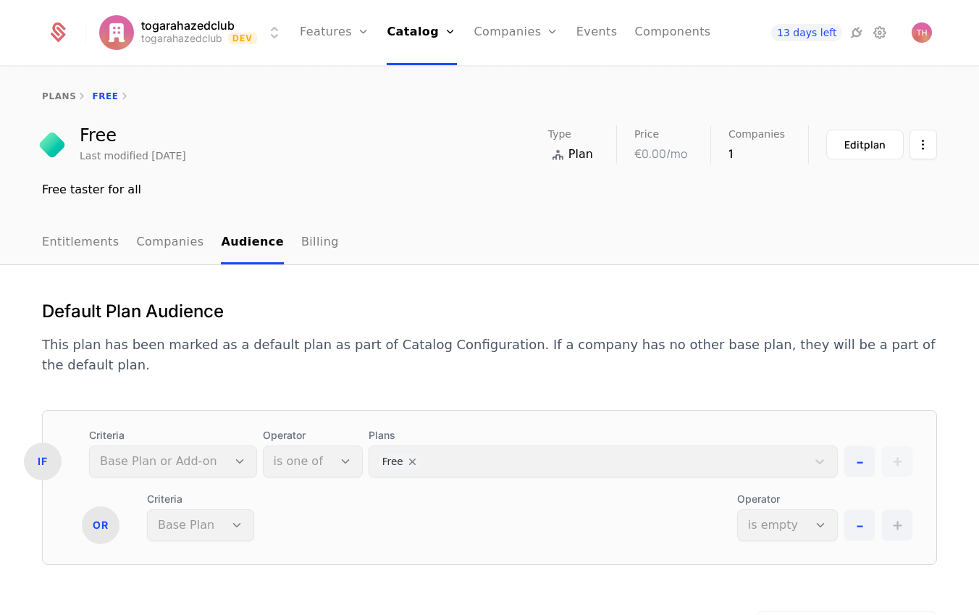
click at [301, 246] on link "Billing" at bounding box center [320, 243] width 38 height 43
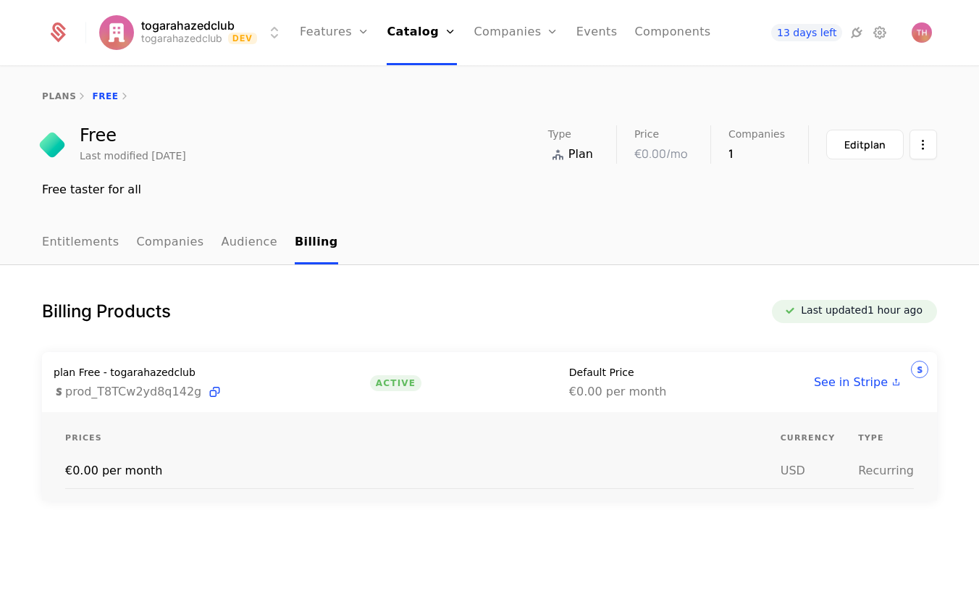
click at [78, 238] on link "Entitlements" at bounding box center [81, 243] width 78 height 43
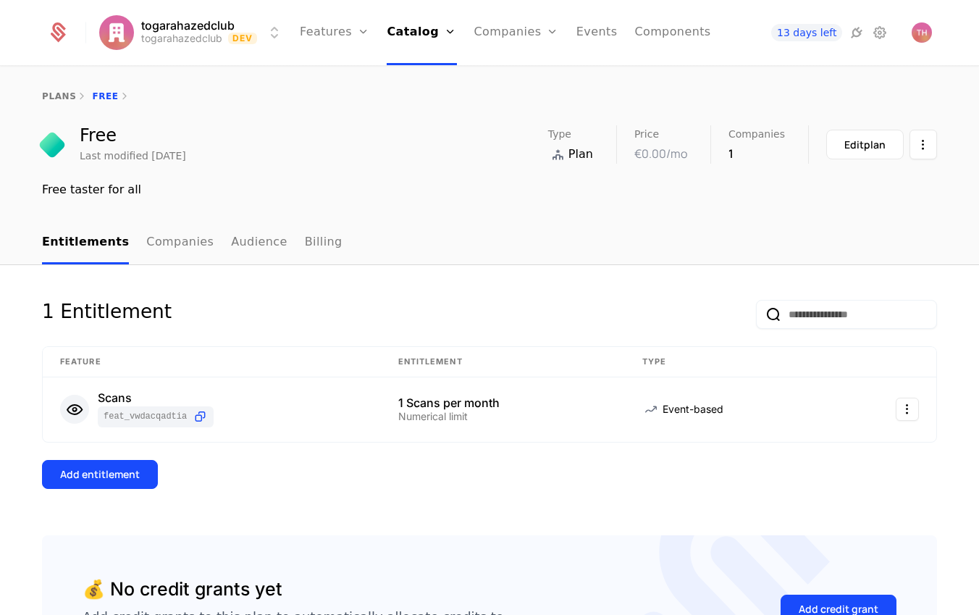
click at [871, 151] on div "Edit plan" at bounding box center [865, 145] width 41 height 14
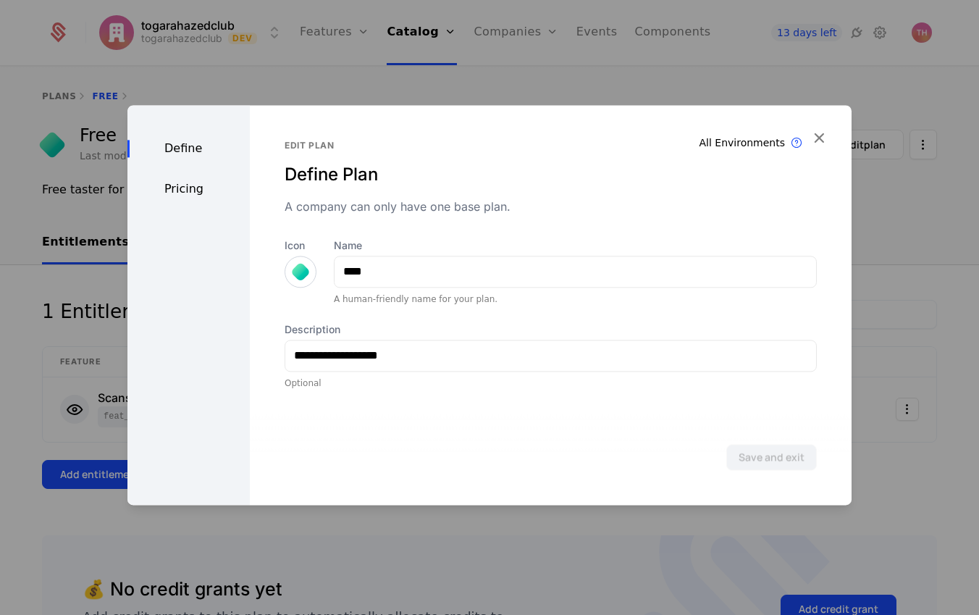
click at [169, 191] on div "Pricing" at bounding box center [188, 188] width 122 height 17
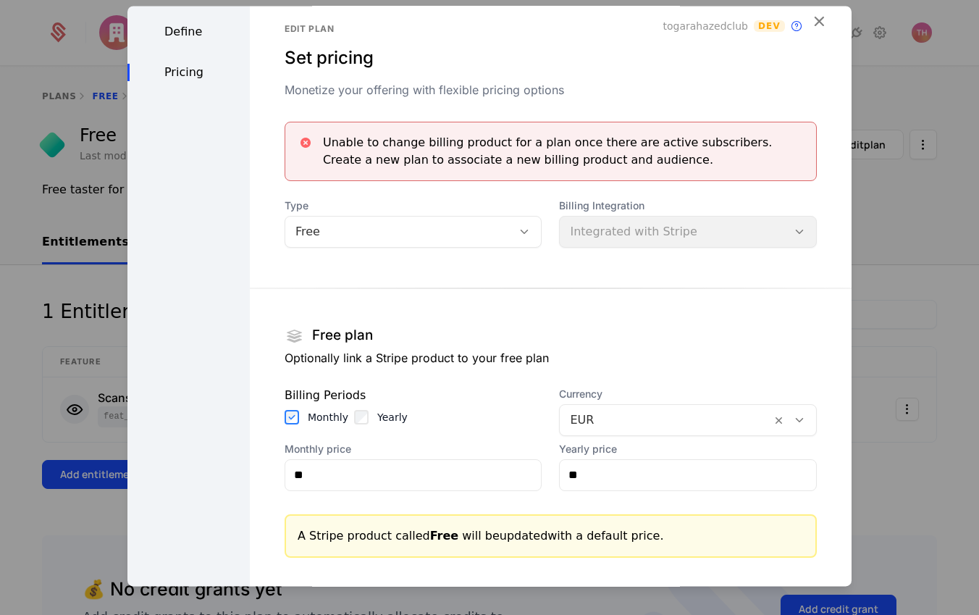
scroll to position [18, 0]
click at [512, 236] on div at bounding box center [524, 231] width 25 height 16
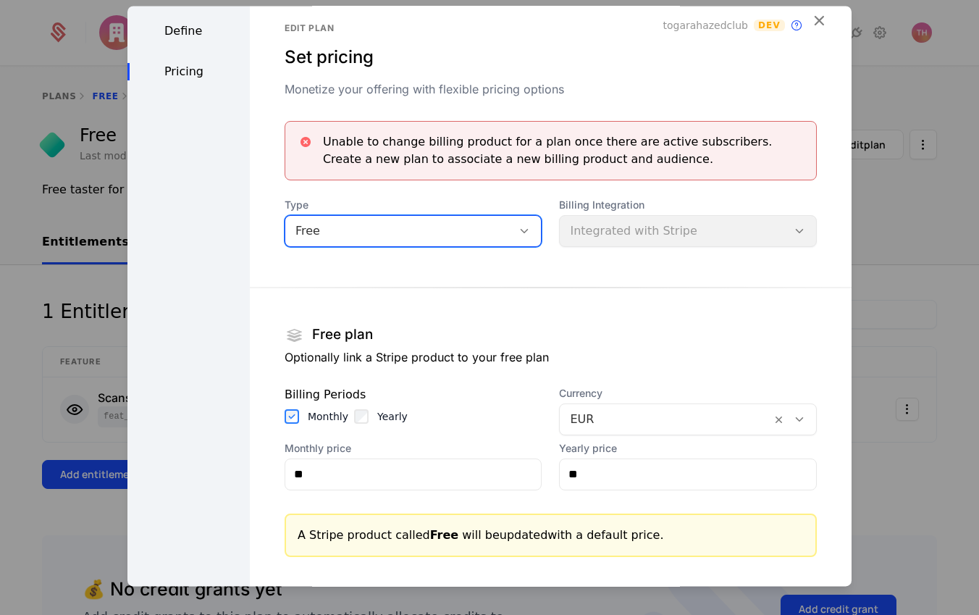
click at [512, 236] on div at bounding box center [524, 231] width 25 height 16
click at [572, 98] on div "Edit plan Set pricing Monetize your offering with flexible pricing options toga…" at bounding box center [551, 306] width 532 height 569
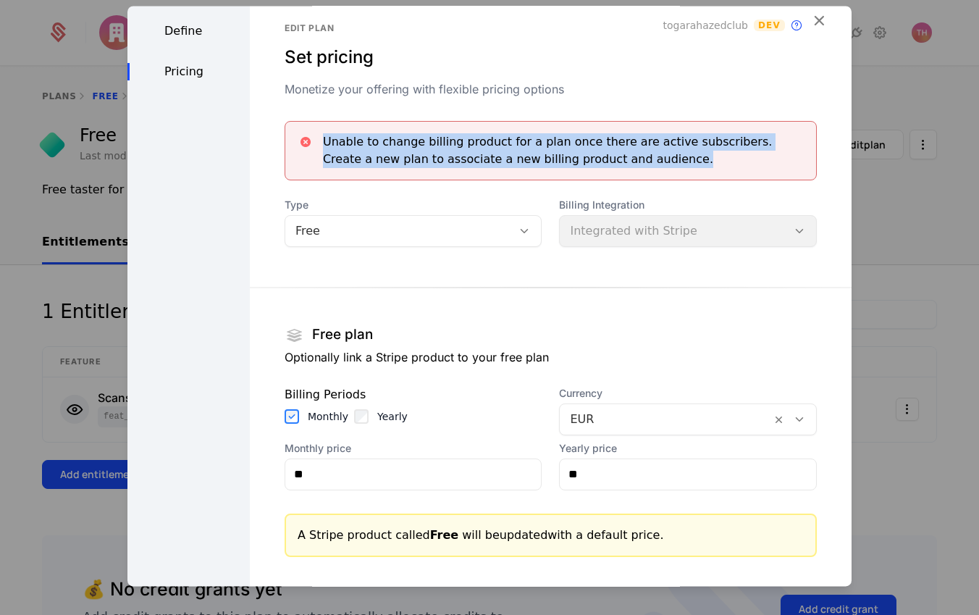
drag, startPoint x: 645, startPoint y: 167, endPoint x: 298, endPoint y: 138, distance: 348.9
click at [298, 138] on div "Unable to change billing product for a plan once there are active subscribers. …" at bounding box center [551, 150] width 532 height 59
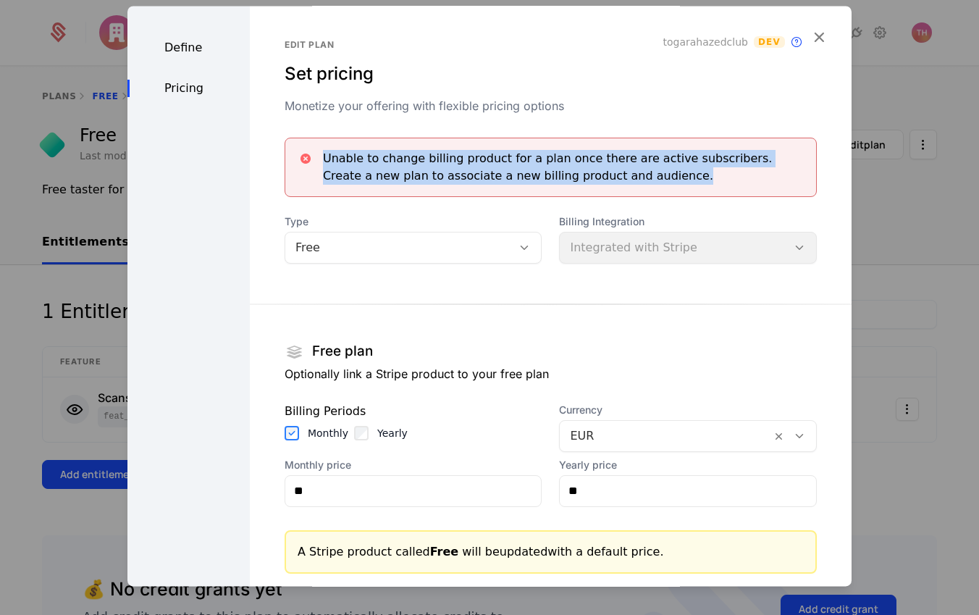
scroll to position [1, 0]
copy div "Unable to change billing product for a plan once there are active subscribers. …"
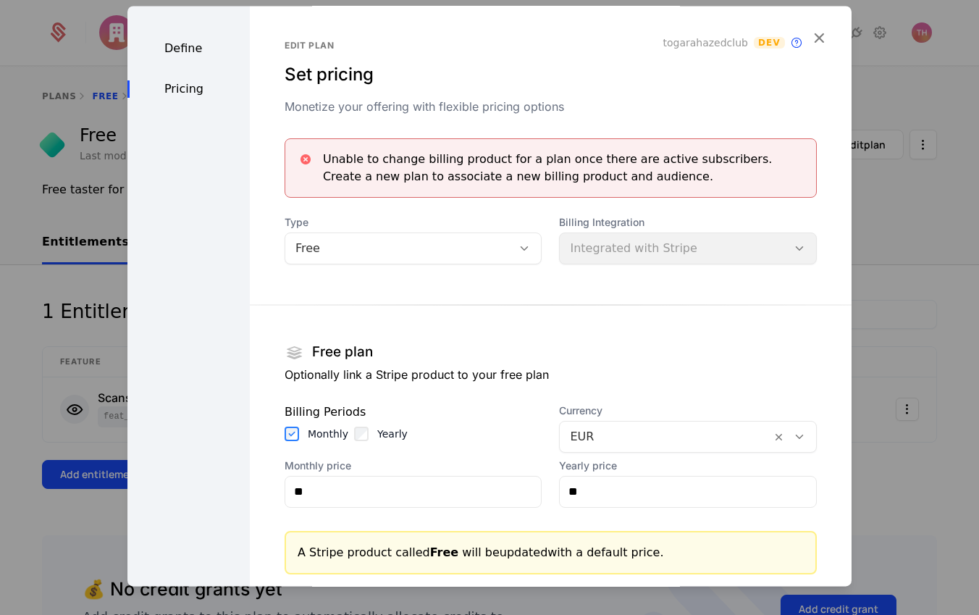
click at [423, 218] on span "Type" at bounding box center [414, 222] width 258 height 14
click at [493, 245] on div "Free" at bounding box center [398, 248] width 227 height 20
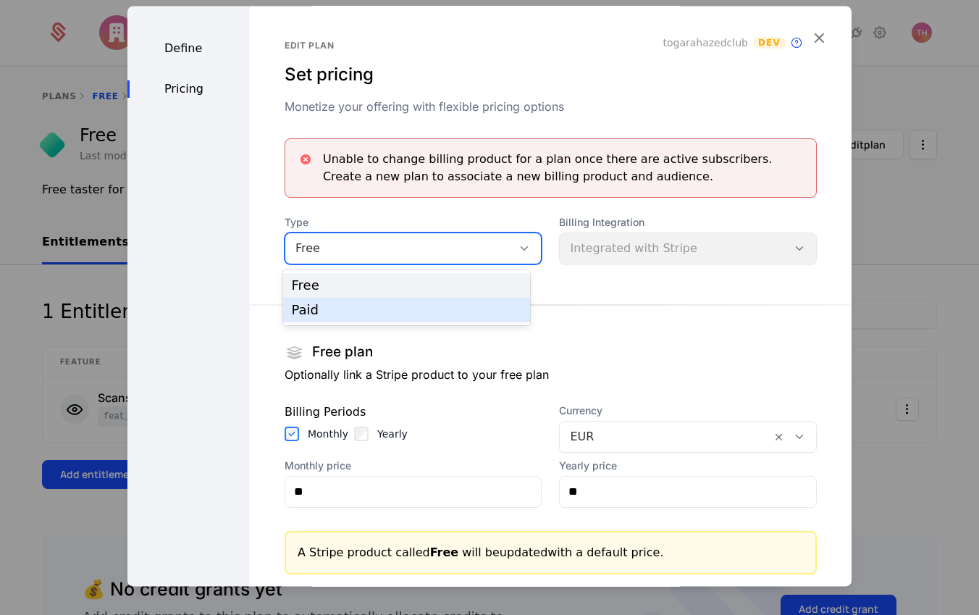
click at [482, 299] on div "Paid" at bounding box center [407, 310] width 248 height 25
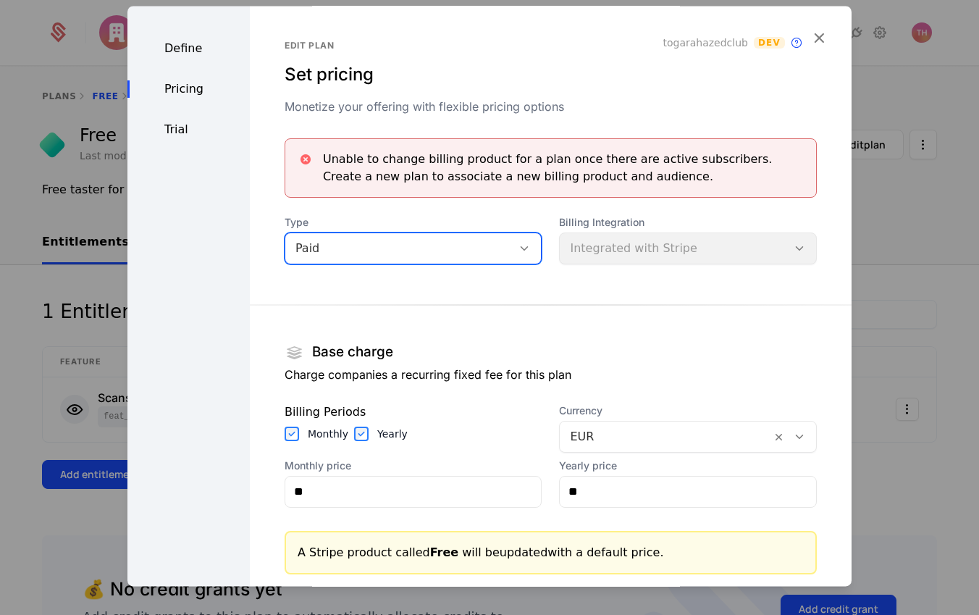
click at [704, 241] on div "Billing Integration Integrated with Stripe" at bounding box center [688, 239] width 258 height 49
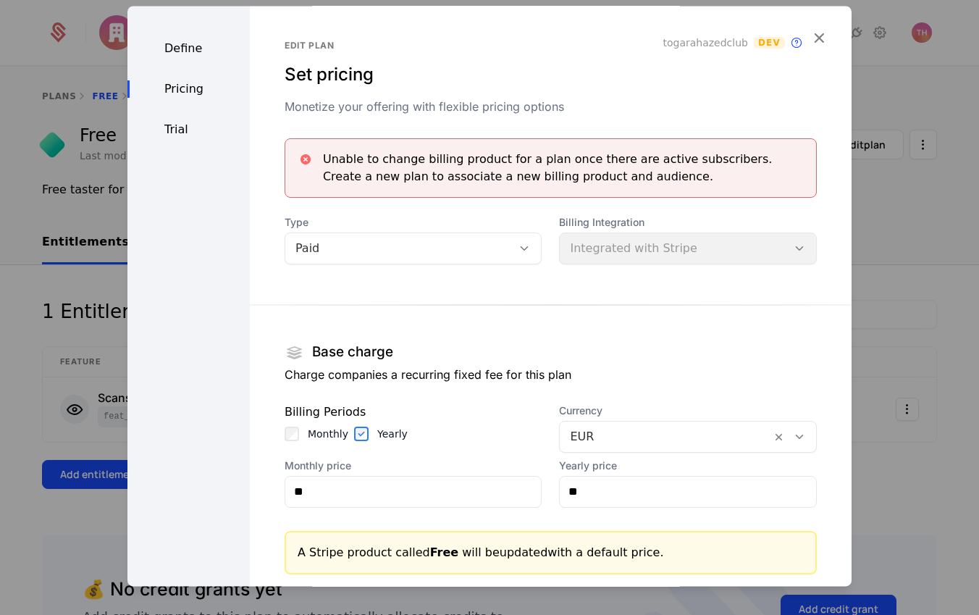
click at [450, 248] on div "Paid" at bounding box center [399, 248] width 207 height 17
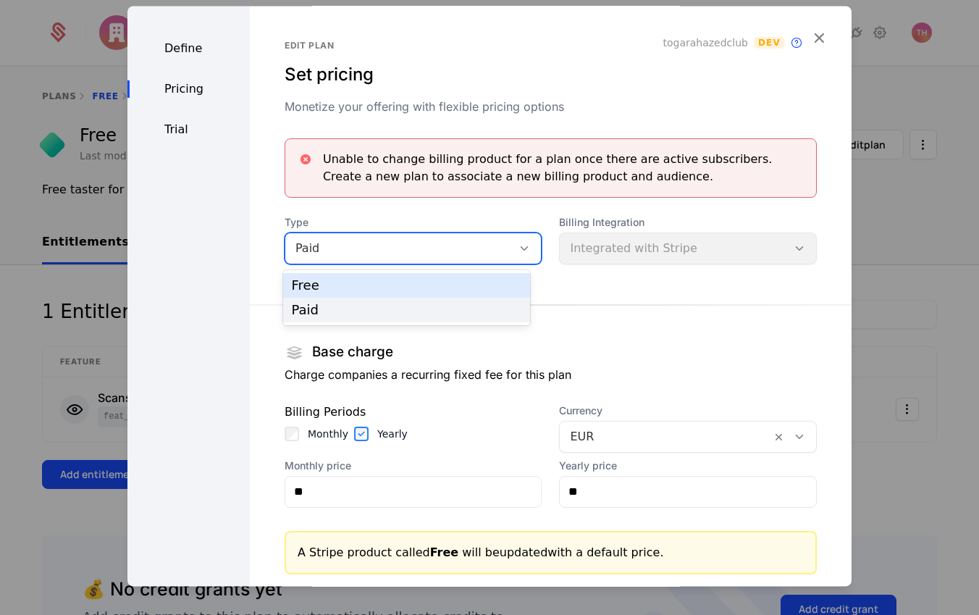
click at [405, 290] on div "Free" at bounding box center [407, 285] width 230 height 13
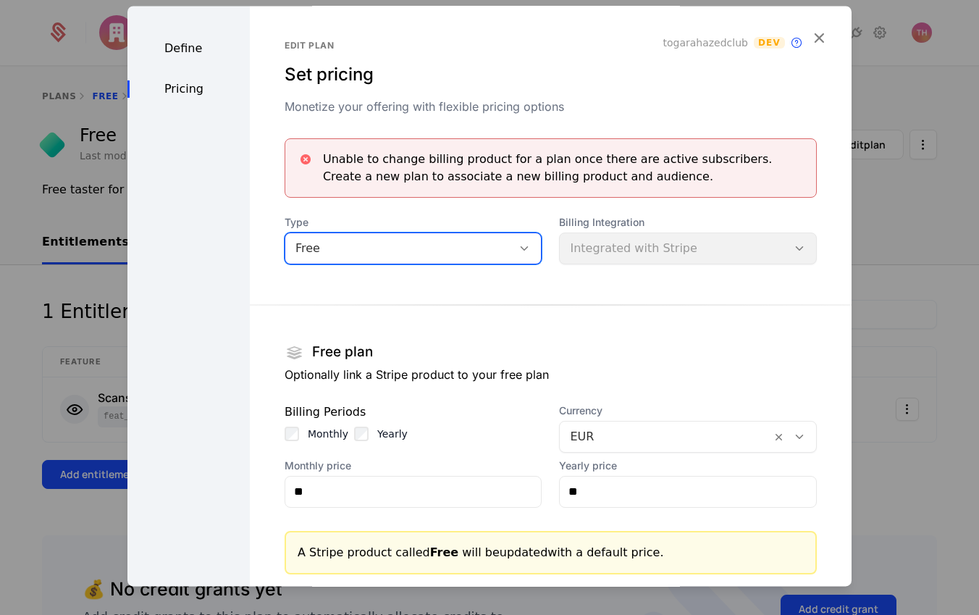
click at [370, 261] on div "Free" at bounding box center [414, 249] width 258 height 32
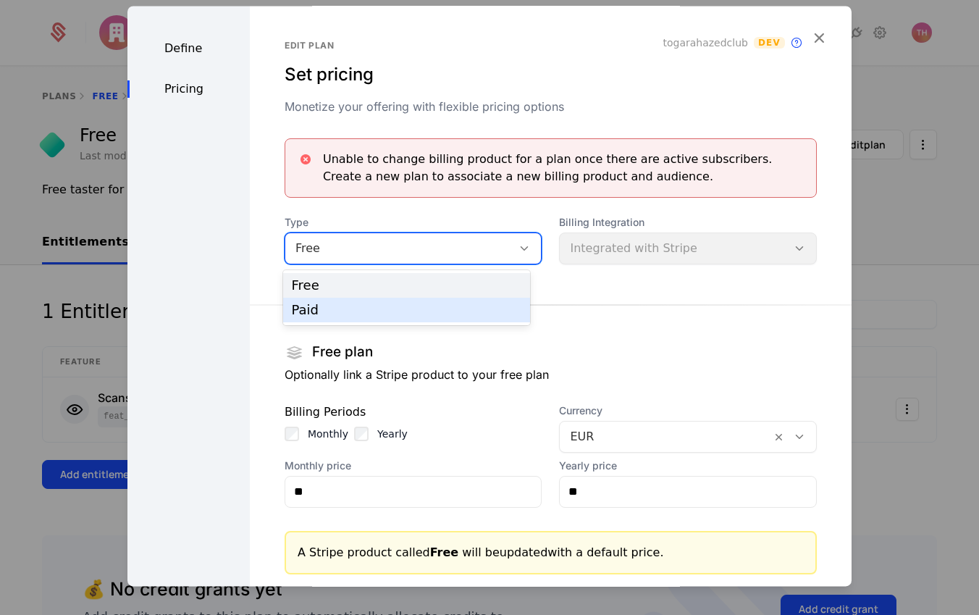
click at [360, 309] on div "Paid" at bounding box center [407, 310] width 230 height 13
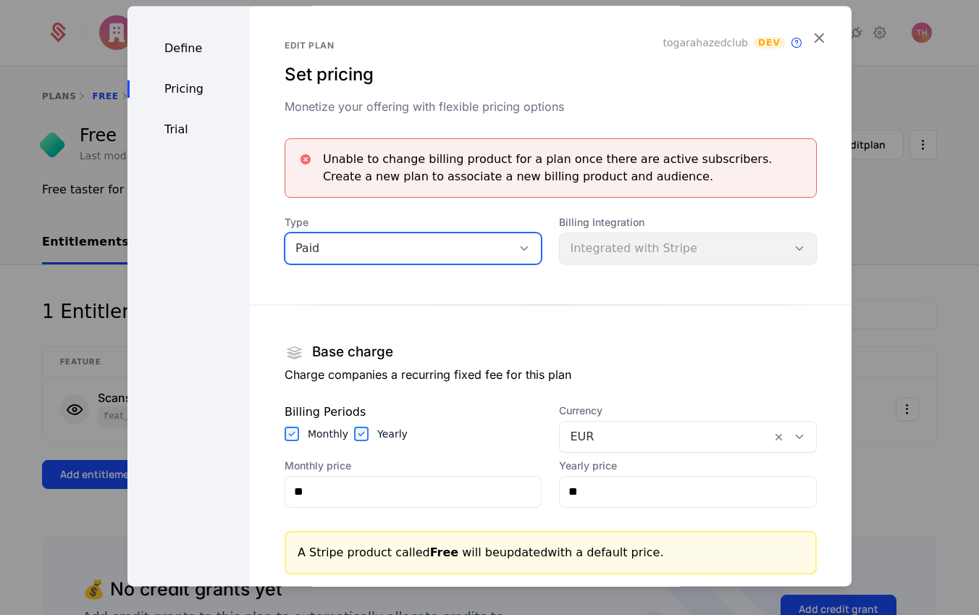
click at [194, 131] on div "Trial" at bounding box center [188, 129] width 122 height 17
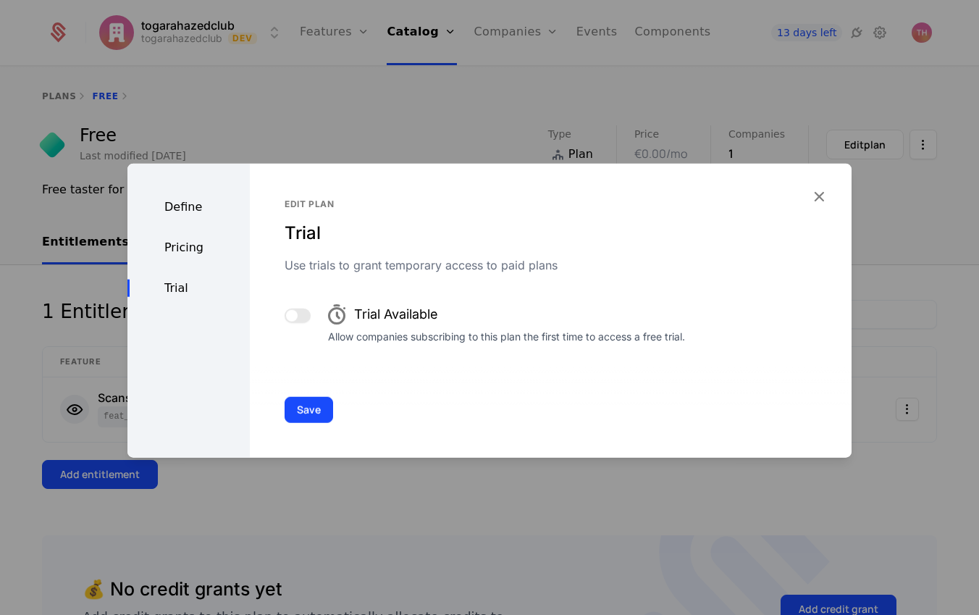
click at [293, 311] on span "button" at bounding box center [292, 315] width 12 height 12
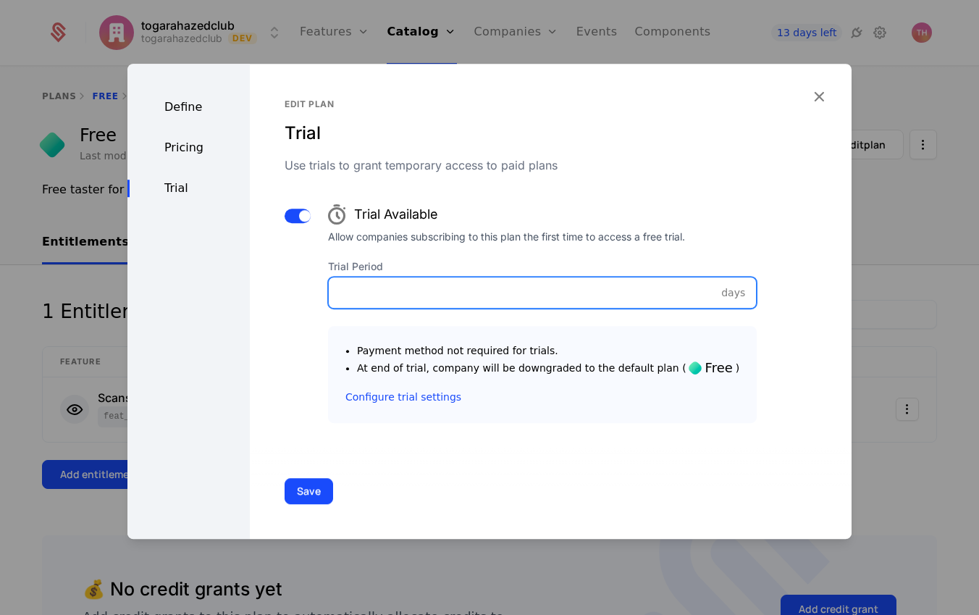
click at [407, 290] on input "Trial Period" at bounding box center [542, 292] width 427 height 30
type input "*"
type input "**"
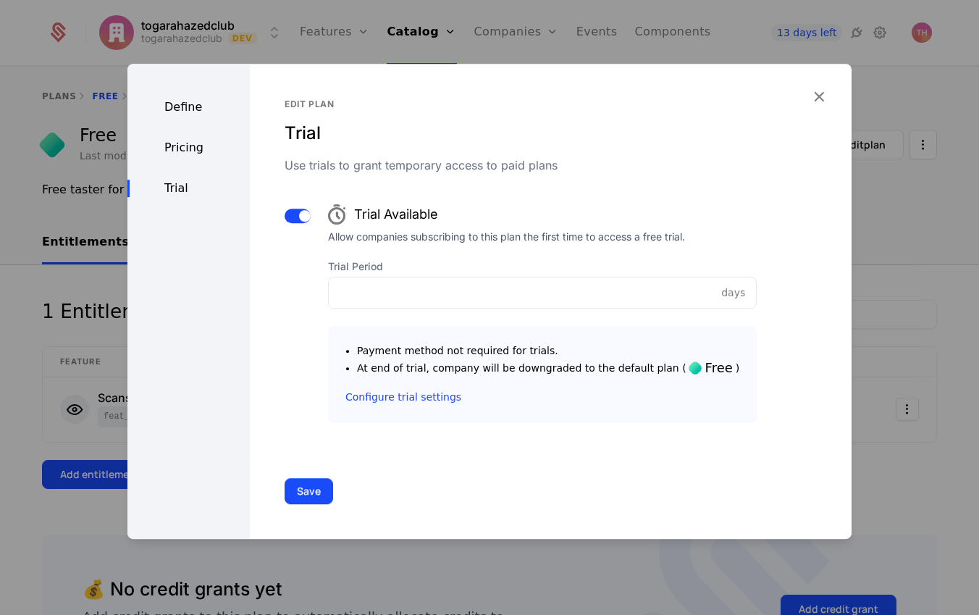
click at [327, 493] on button "Save" at bounding box center [309, 491] width 49 height 26
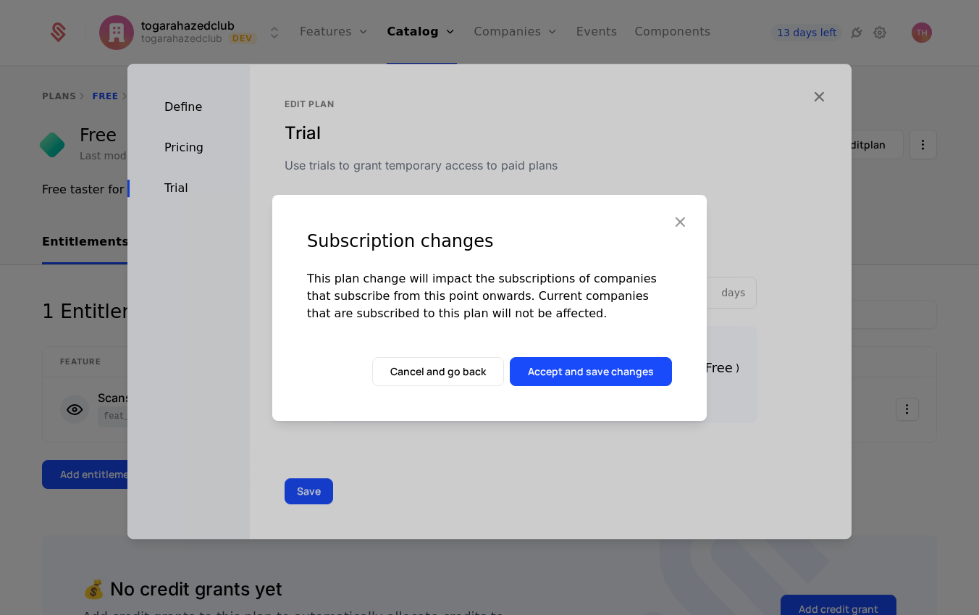
click at [589, 367] on button "Accept and save changes" at bounding box center [591, 371] width 162 height 29
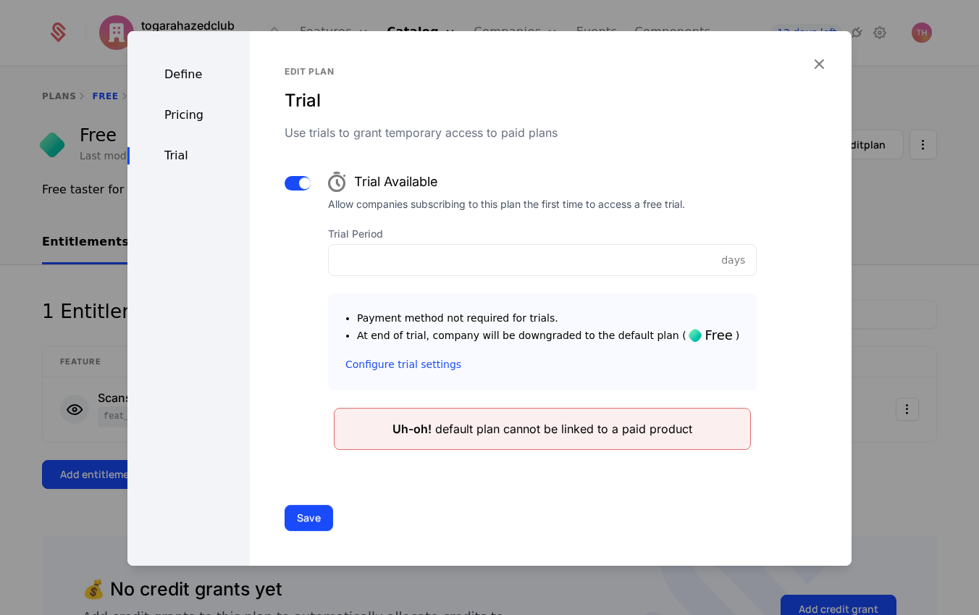
click at [179, 78] on div "Define" at bounding box center [188, 74] width 122 height 17
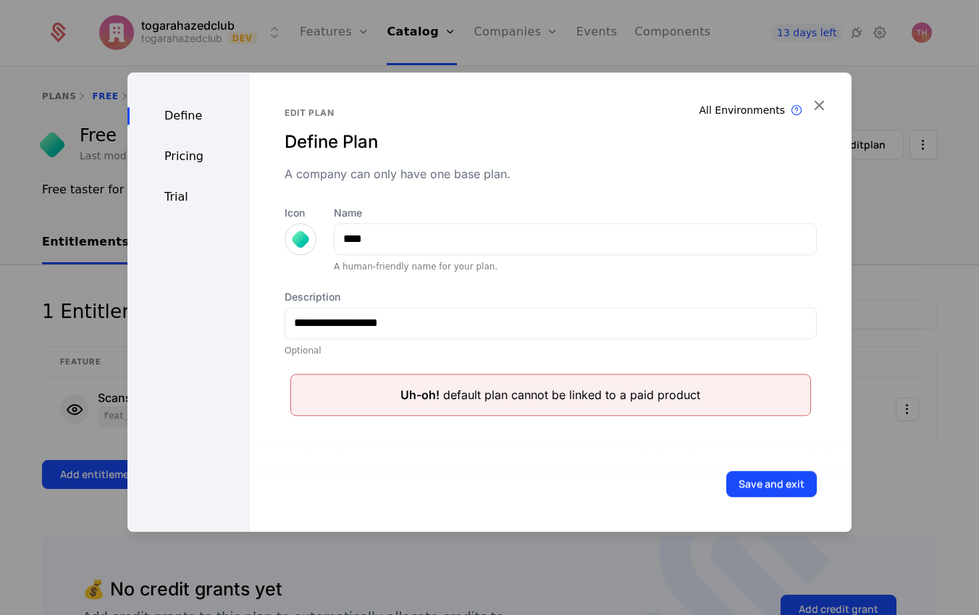
click at [760, 490] on button "Save and exit" at bounding box center [772, 484] width 91 height 26
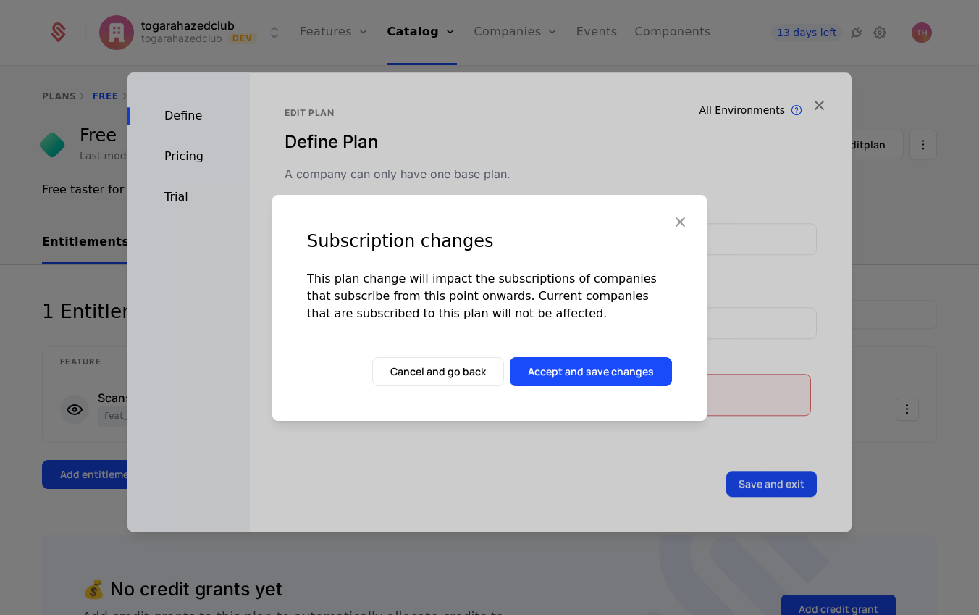
click at [616, 374] on button "Accept and save changes" at bounding box center [591, 371] width 162 height 29
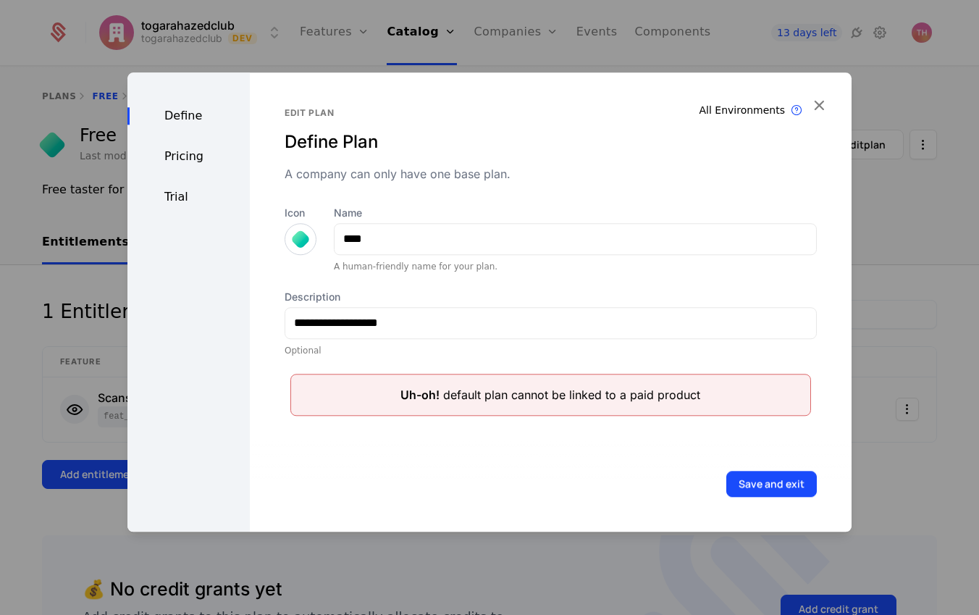
click at [816, 109] on icon "button" at bounding box center [819, 105] width 19 height 19
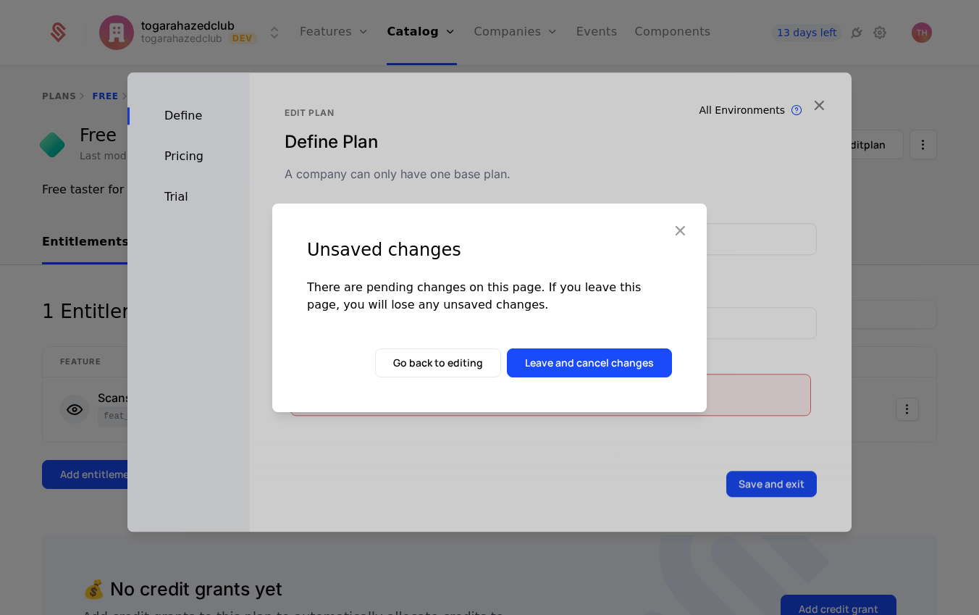
click at [580, 372] on button "Leave and cancel changes" at bounding box center [589, 362] width 165 height 29
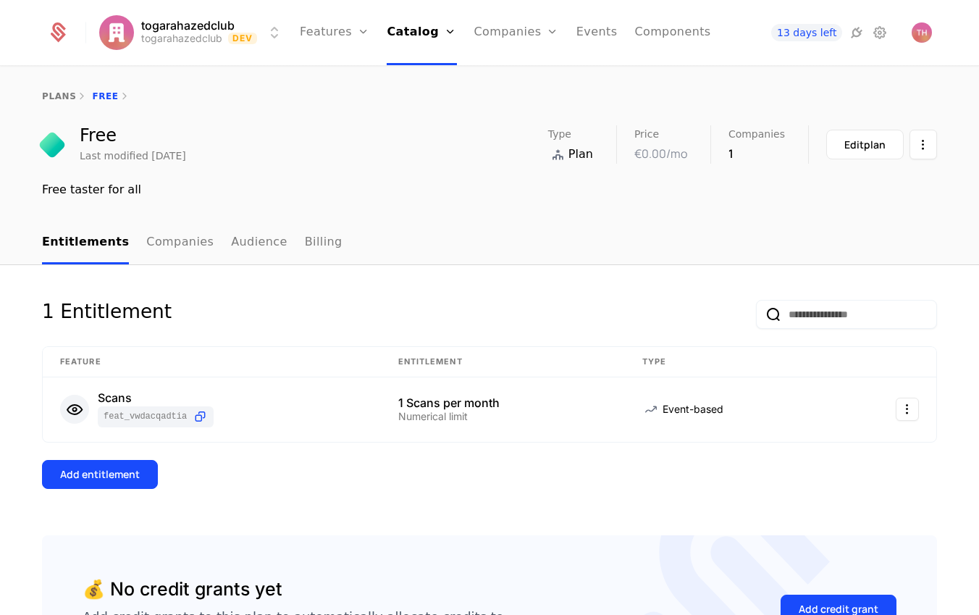
click at [919, 155] on html "togarahazedclub togarahazedclub Dev Features Features Flags Catalog Plans Add O…" at bounding box center [489, 307] width 979 height 615
click at [858, 146] on html "togarahazedclub togarahazedclub Dev Features Features Flags Catalog Plans Add O…" at bounding box center [489, 307] width 979 height 615
click at [858, 146] on div "Edit plan" at bounding box center [865, 145] width 41 height 14
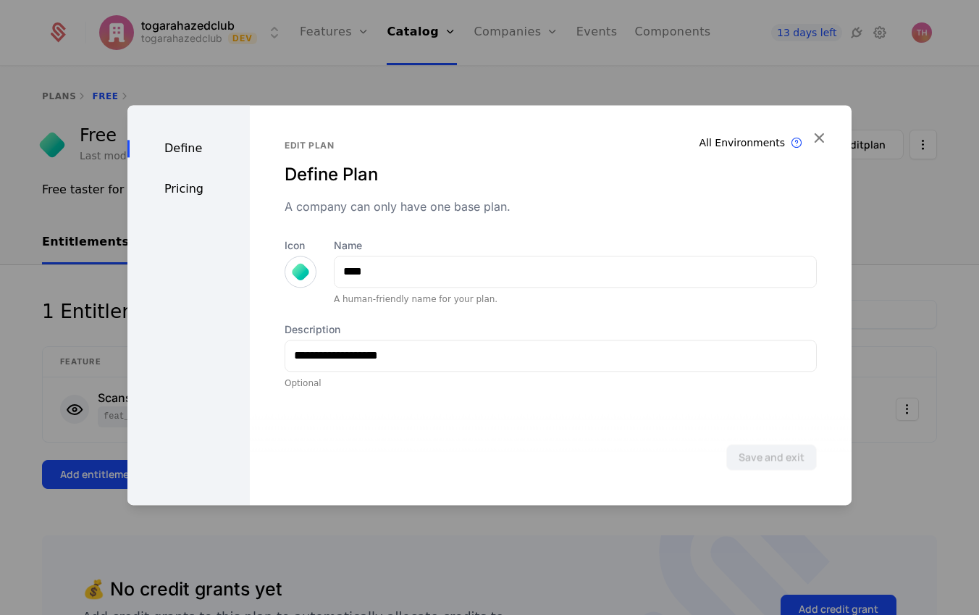
click at [177, 186] on div "Pricing" at bounding box center [188, 188] width 122 height 17
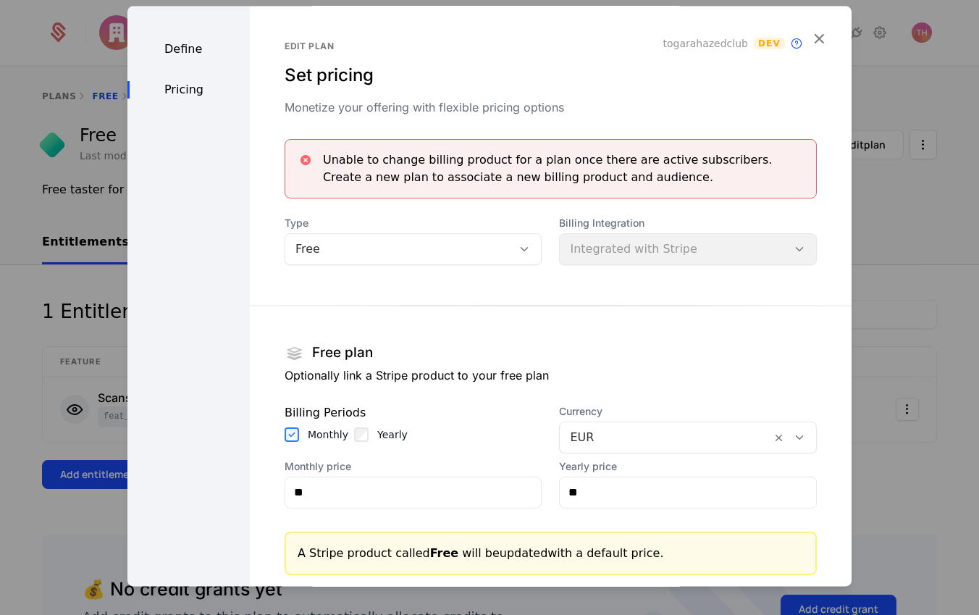
click at [810, 38] on icon "button" at bounding box center [819, 38] width 19 height 19
